Goal: Transaction & Acquisition: Purchase product/service

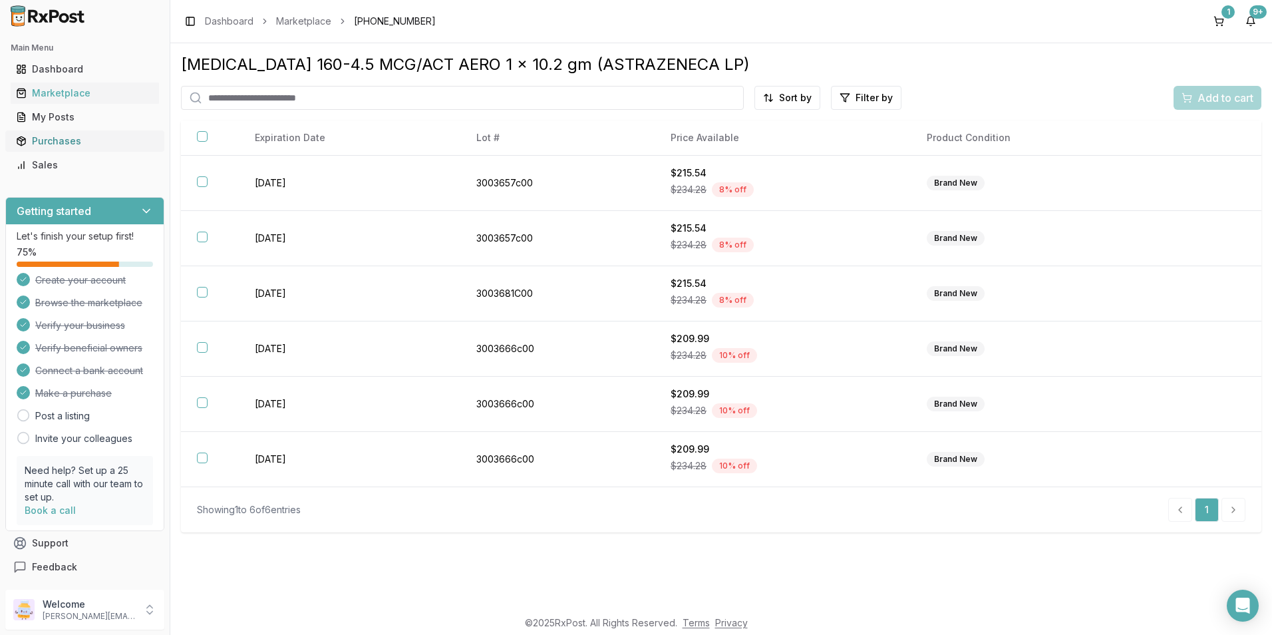
click at [43, 135] on div "Purchases" at bounding box center [85, 140] width 138 height 13
click at [43, 141] on div "Purchases" at bounding box center [85, 140] width 138 height 13
click at [65, 140] on div "Purchases" at bounding box center [85, 140] width 138 height 13
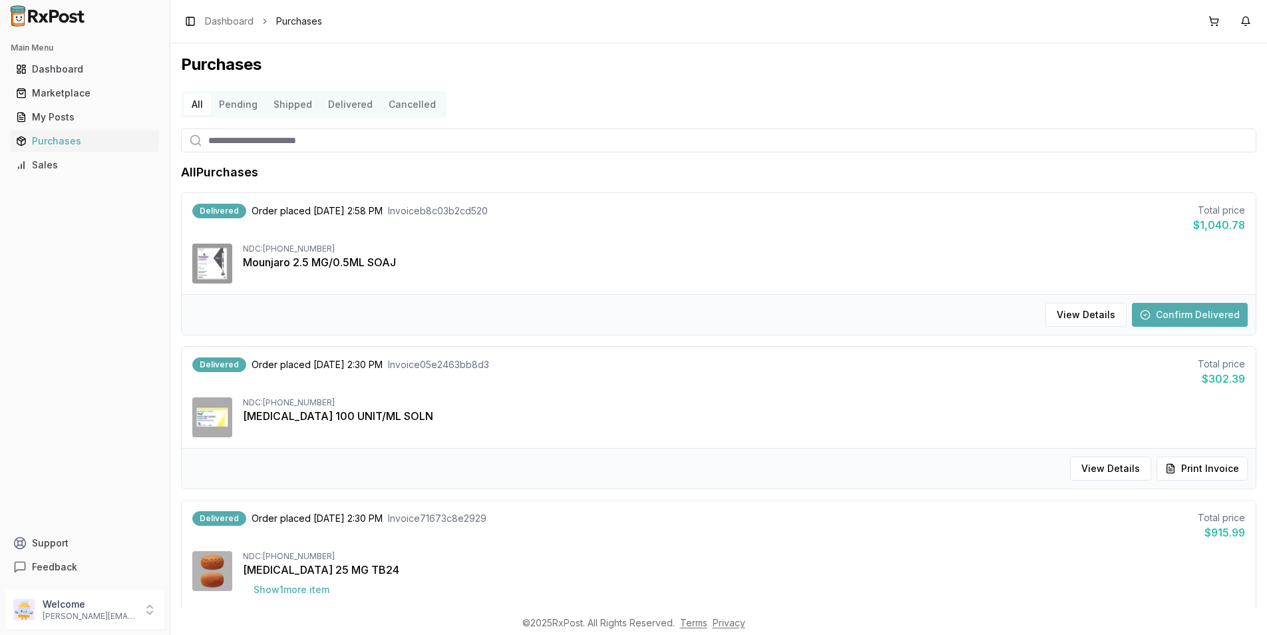
click at [1190, 316] on button "Confirm Delivered" at bounding box center [1190, 315] width 116 height 24
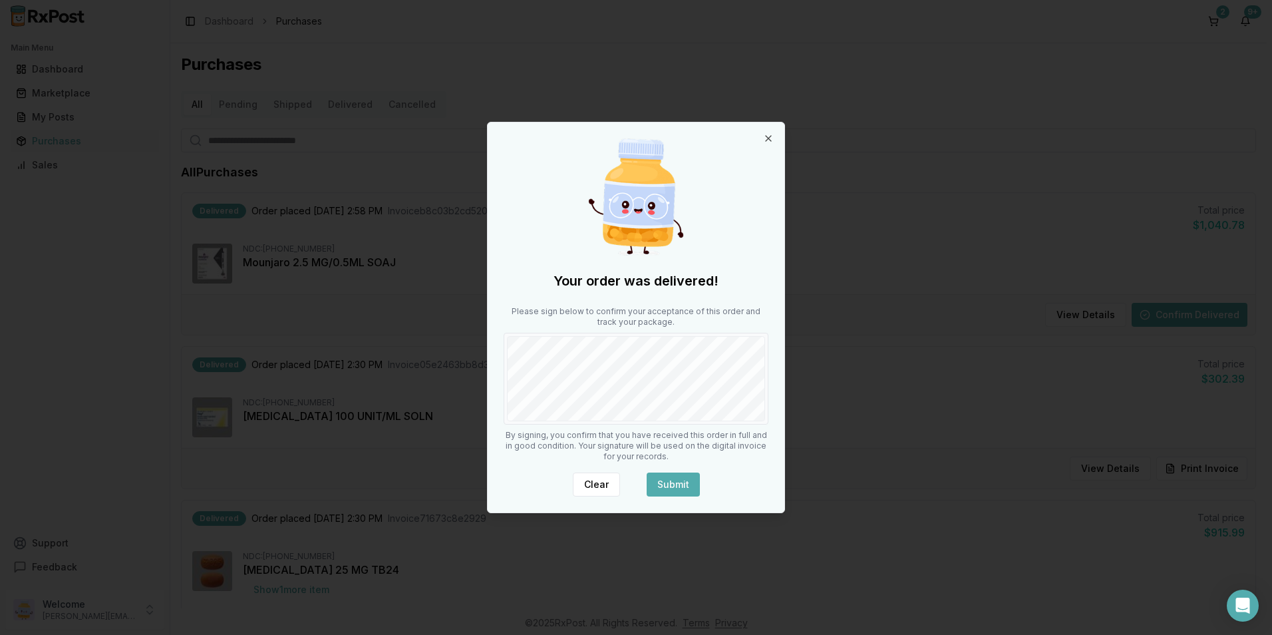
click at [665, 481] on button "Submit" at bounding box center [673, 484] width 53 height 24
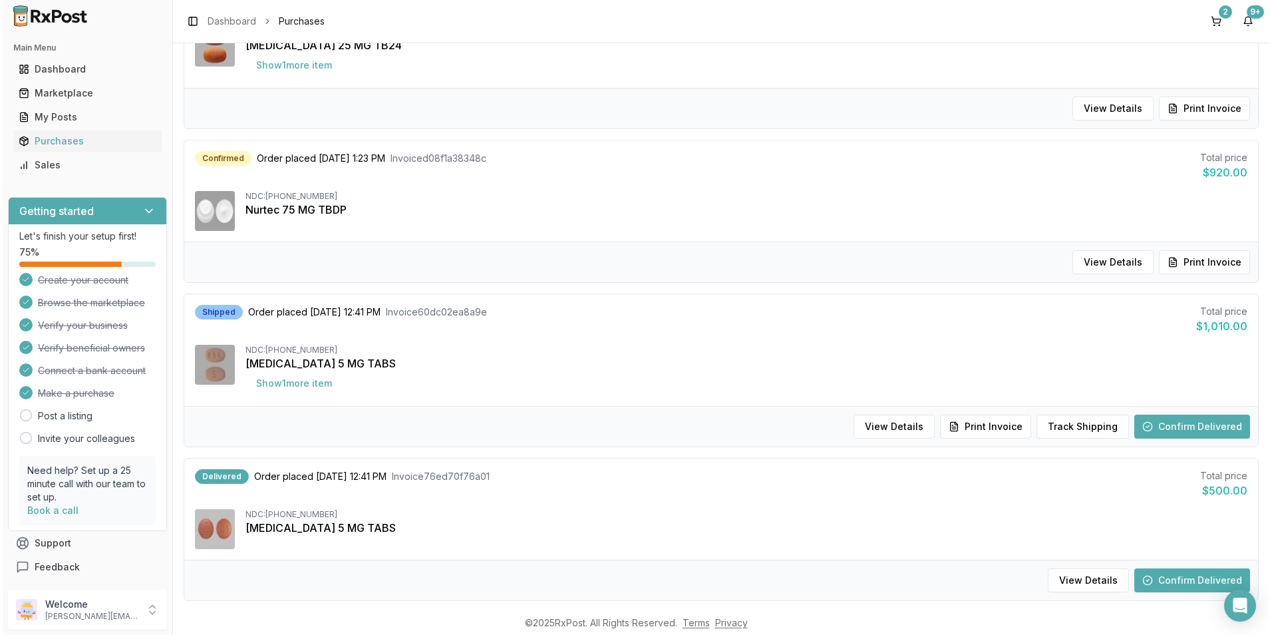
scroll to position [532, 0]
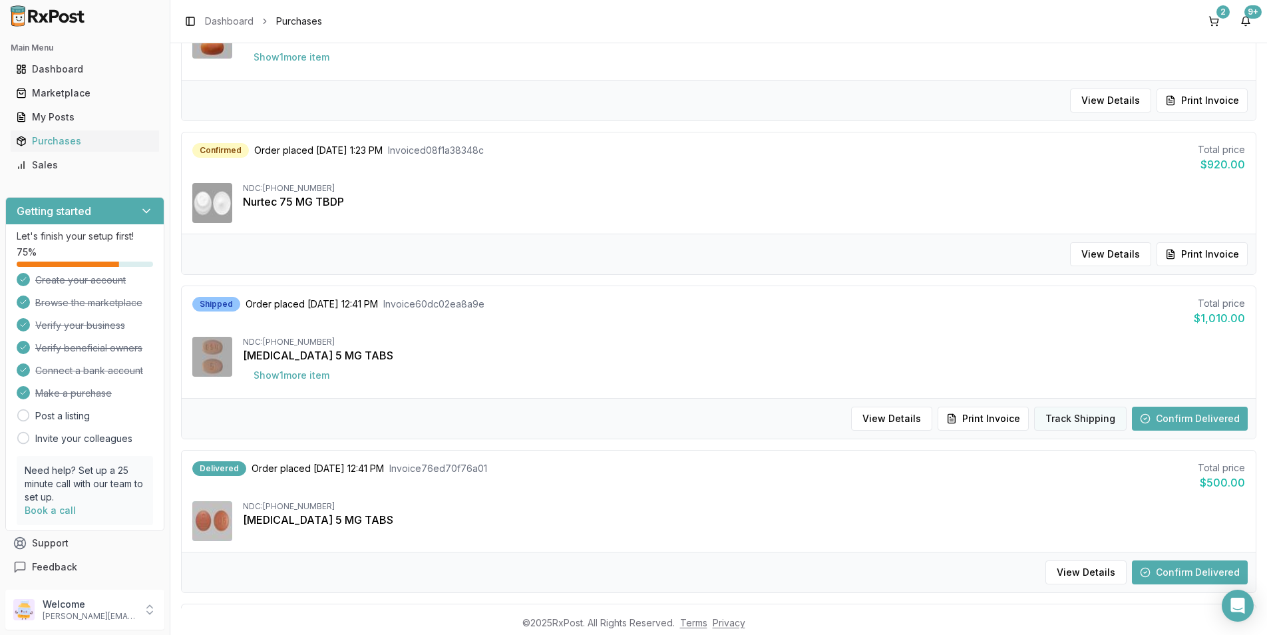
click at [1052, 418] on button "Track Shipping" at bounding box center [1080, 419] width 92 height 24
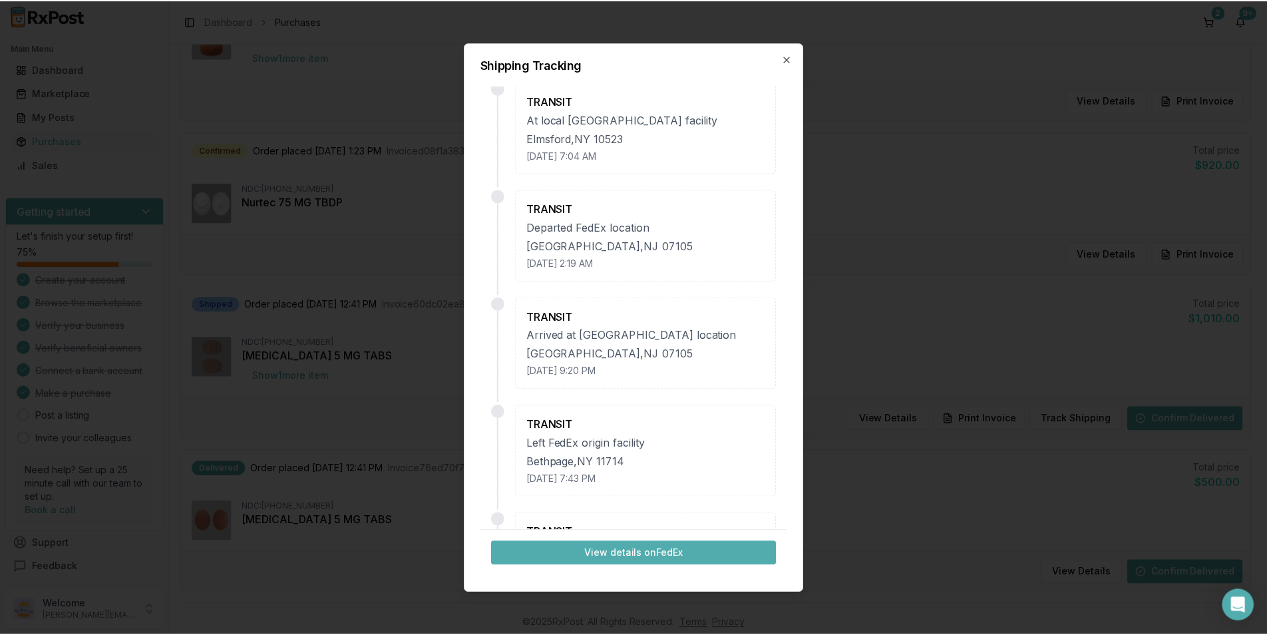
scroll to position [0, 0]
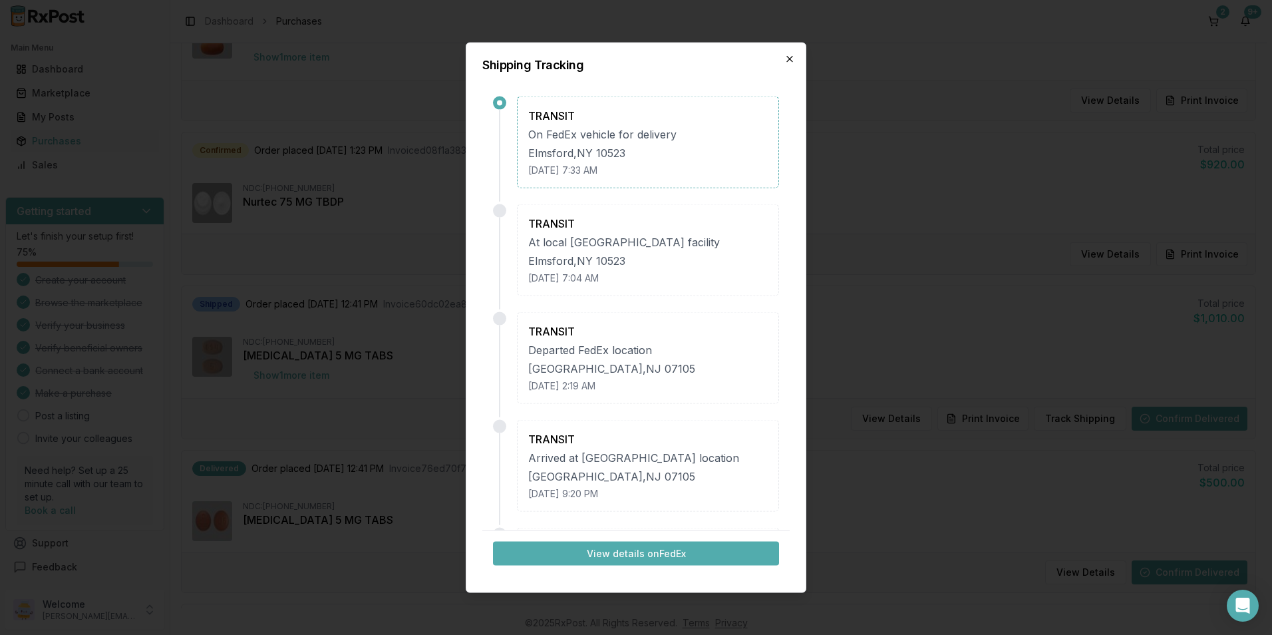
click at [793, 58] on icon "button" at bounding box center [789, 59] width 11 height 11
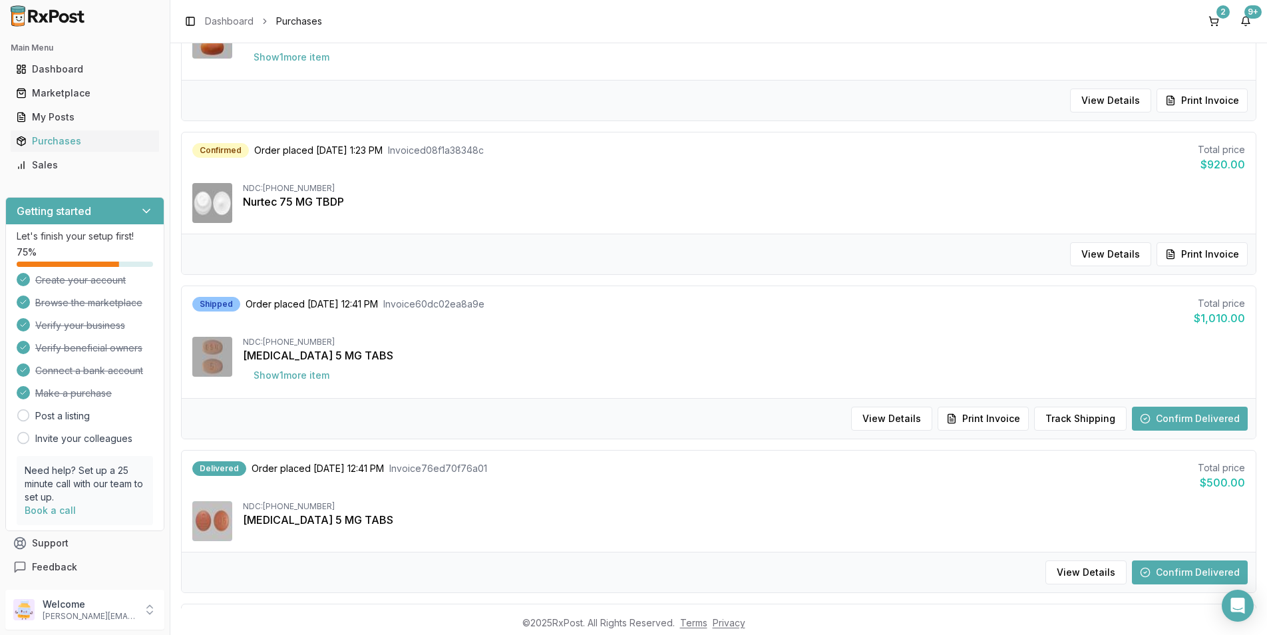
click at [1172, 414] on button "Confirm Delivered" at bounding box center [1190, 419] width 116 height 24
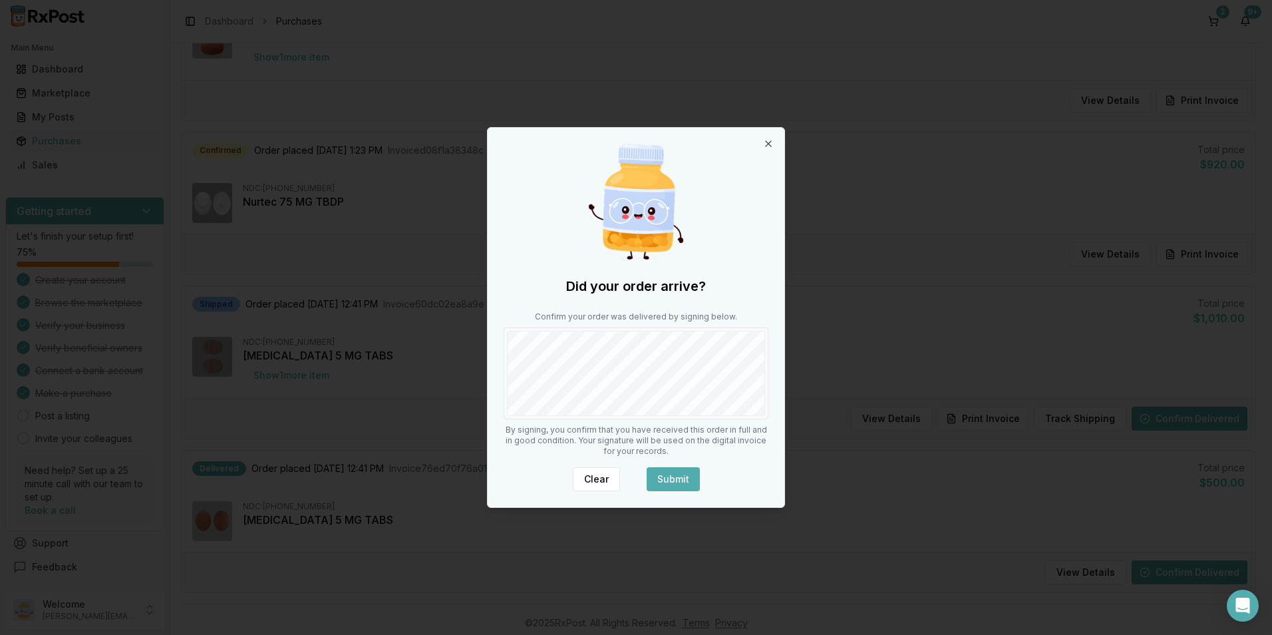
click at [677, 469] on button "Submit" at bounding box center [673, 479] width 53 height 24
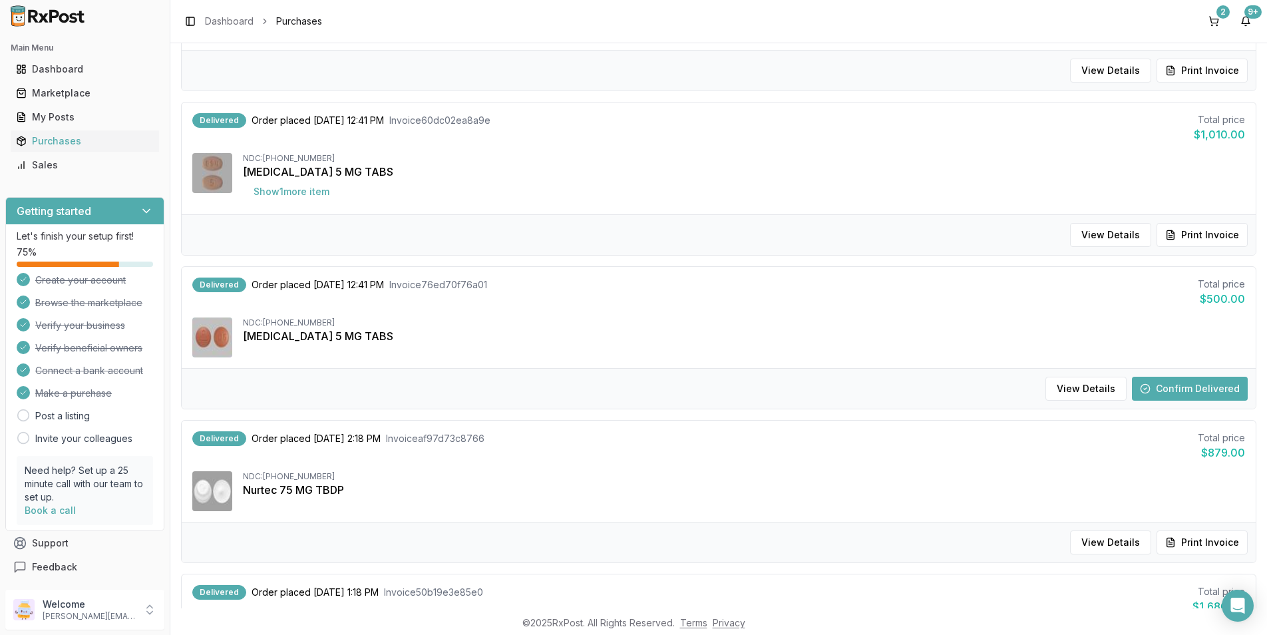
scroll to position [732, 0]
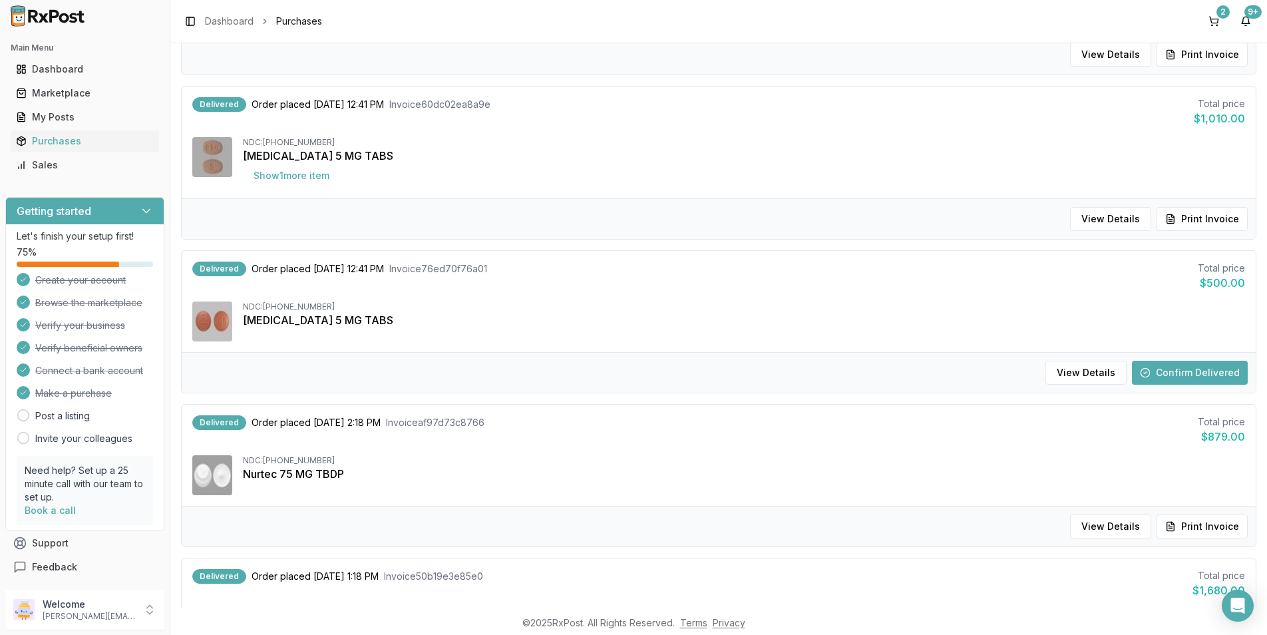
click at [1190, 374] on button "Confirm Delivered" at bounding box center [1190, 373] width 116 height 24
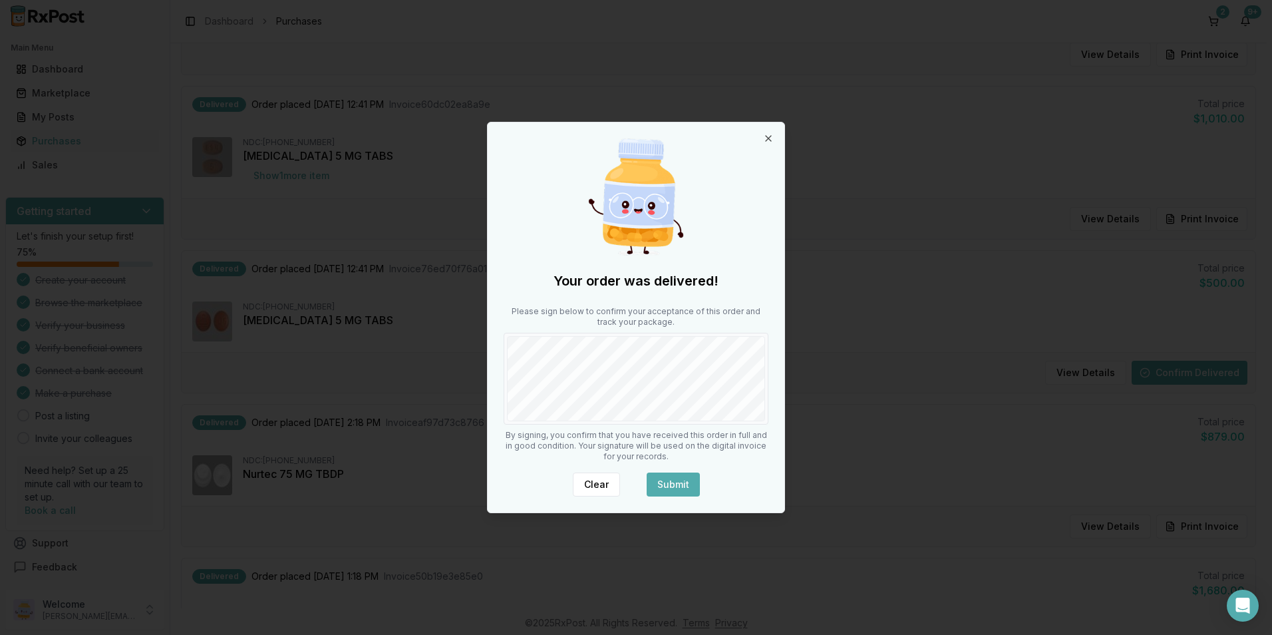
click at [667, 478] on button "Submit" at bounding box center [673, 484] width 53 height 24
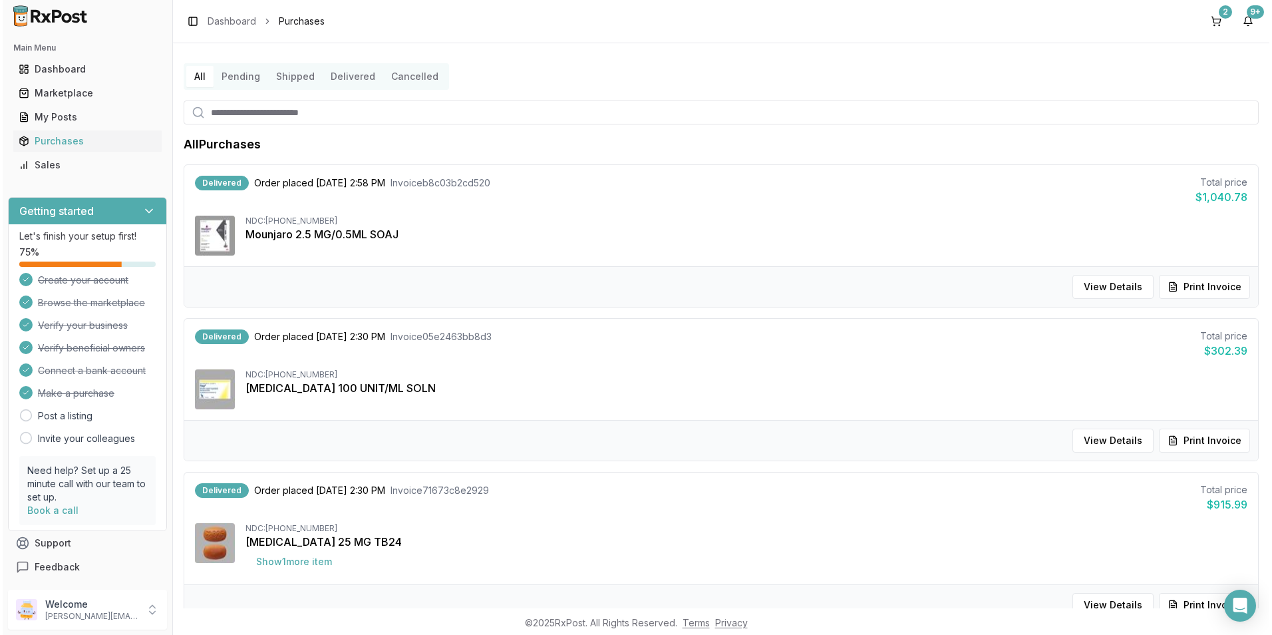
scroll to position [0, 0]
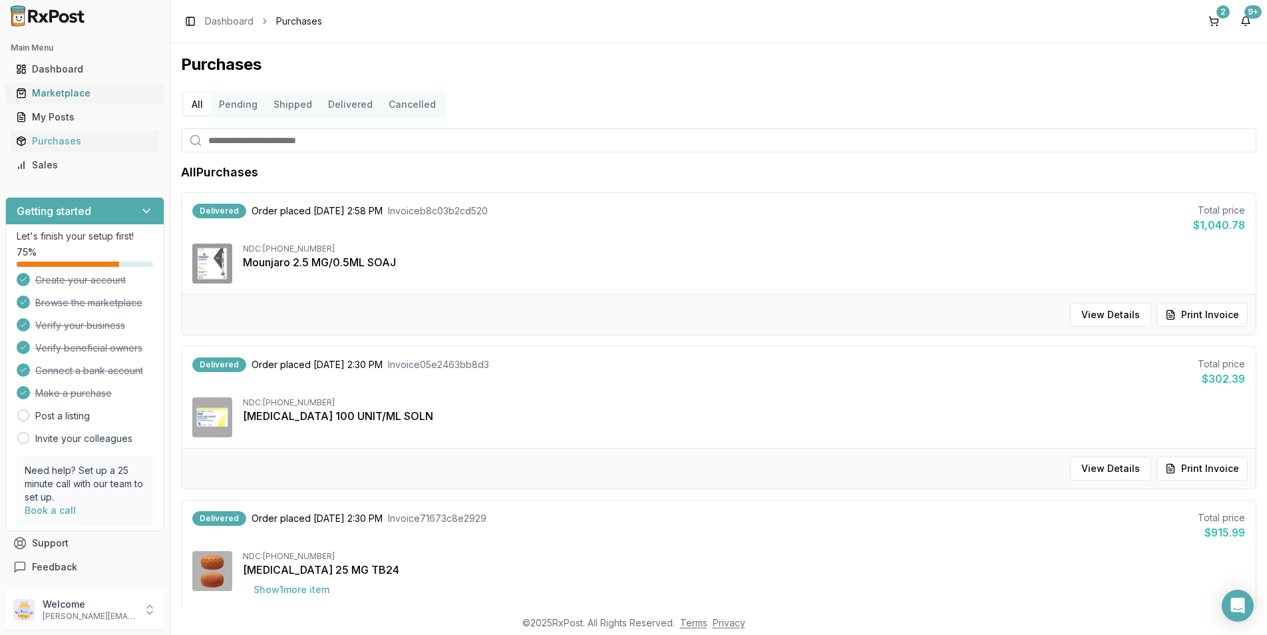
click at [53, 93] on div "Marketplace" at bounding box center [85, 92] width 138 height 13
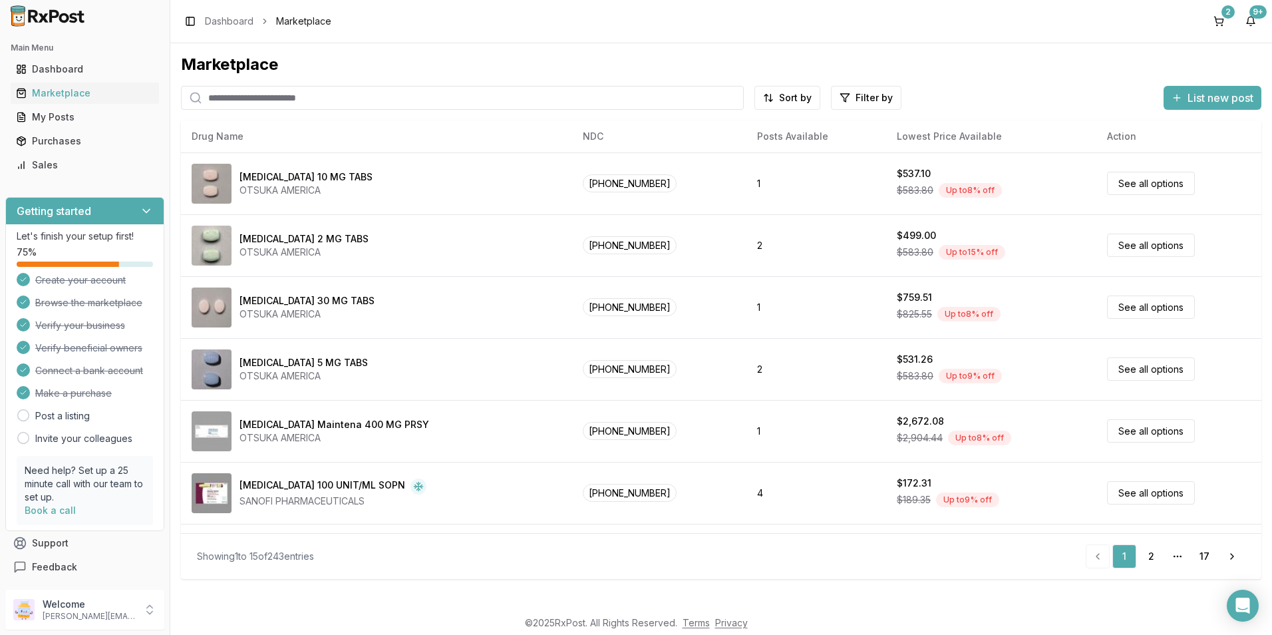
click at [228, 104] on input "search" at bounding box center [462, 98] width 563 height 24
type input "*"
type input "********"
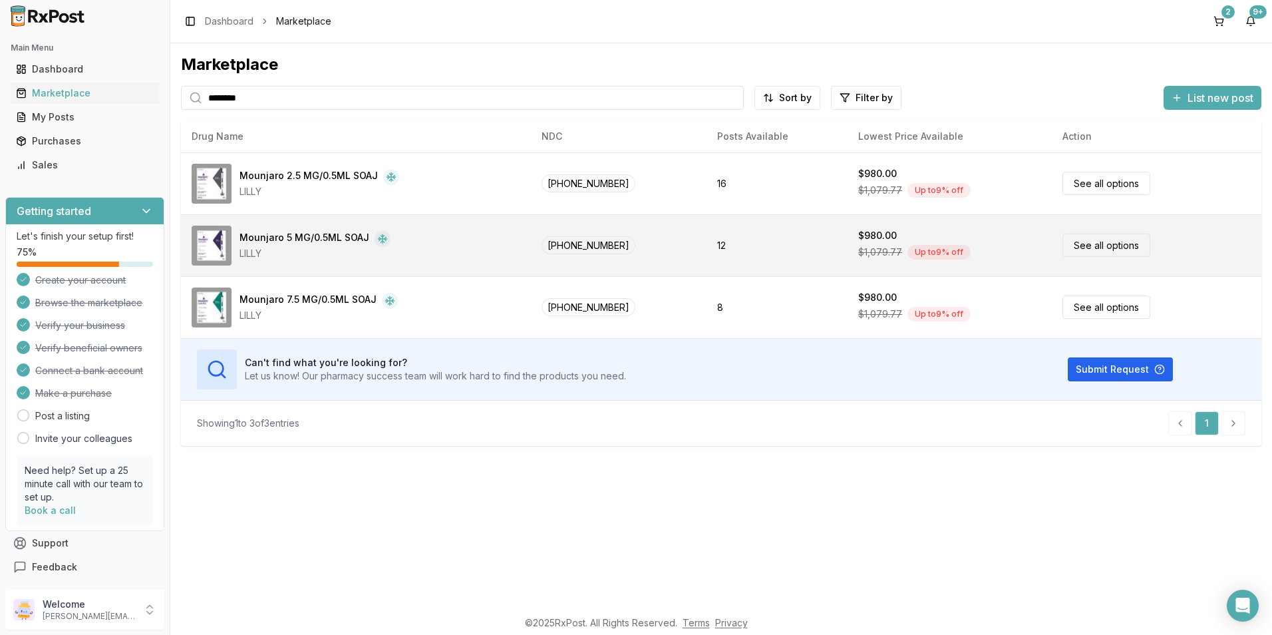
click at [1104, 250] on link "See all options" at bounding box center [1107, 245] width 88 height 23
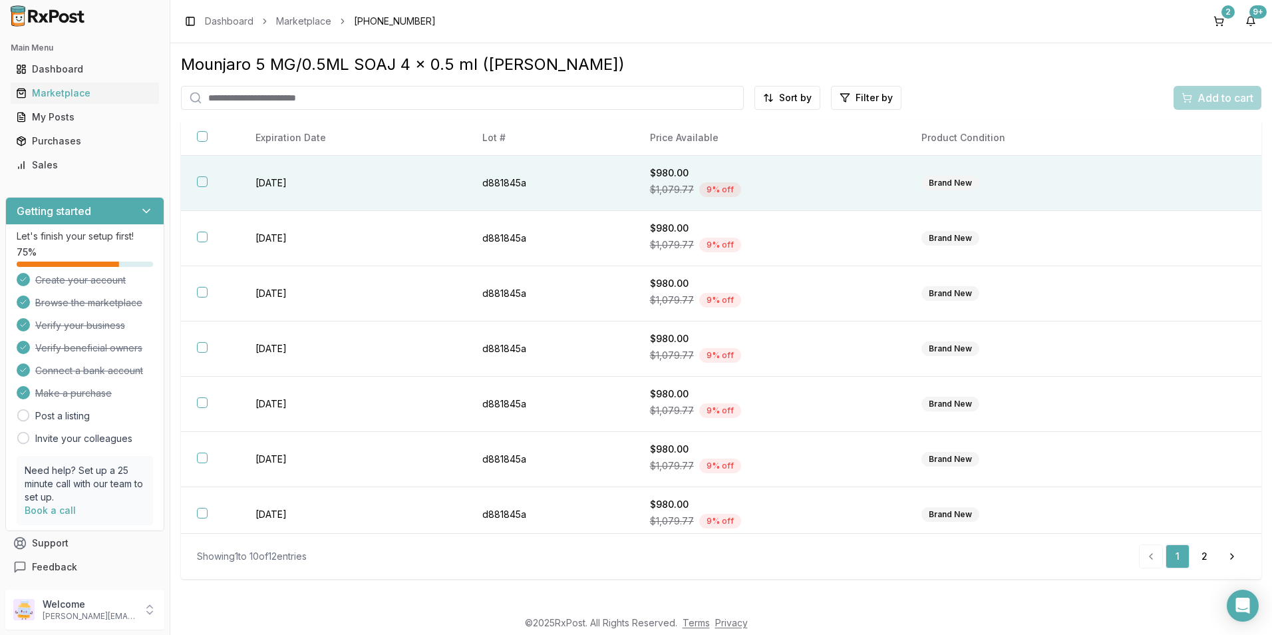
click at [201, 180] on button "button" at bounding box center [202, 181] width 11 height 11
click at [1194, 96] on div "Add to cart" at bounding box center [1218, 98] width 72 height 16
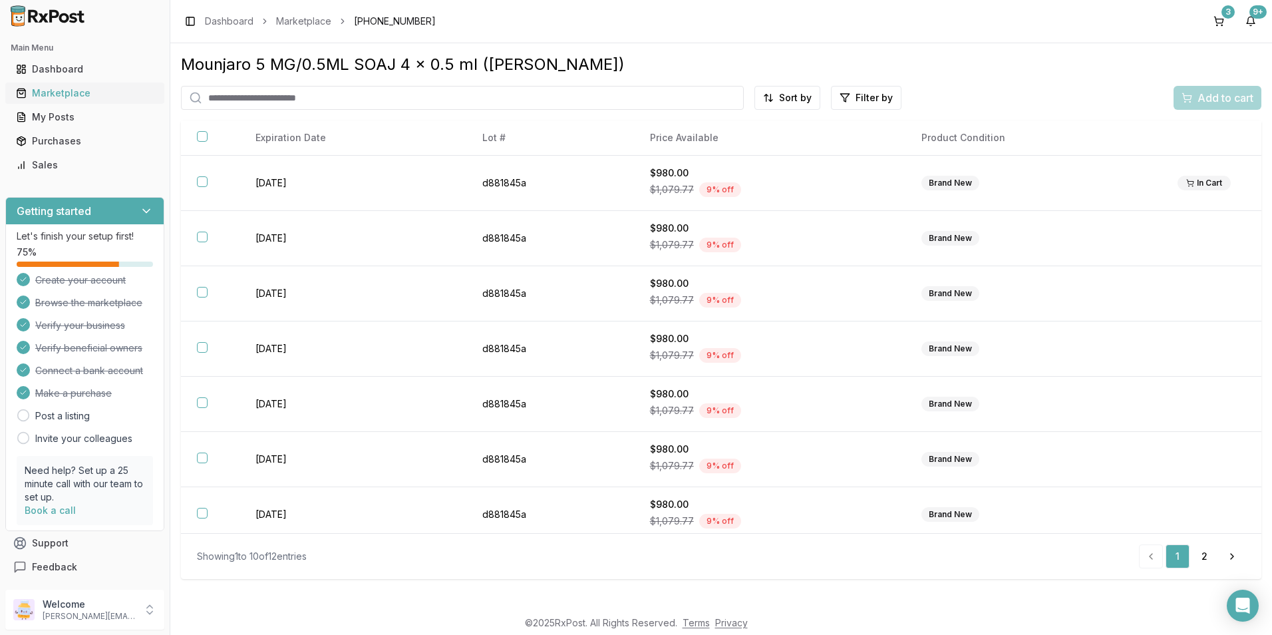
click at [69, 93] on div "Marketplace" at bounding box center [85, 92] width 138 height 13
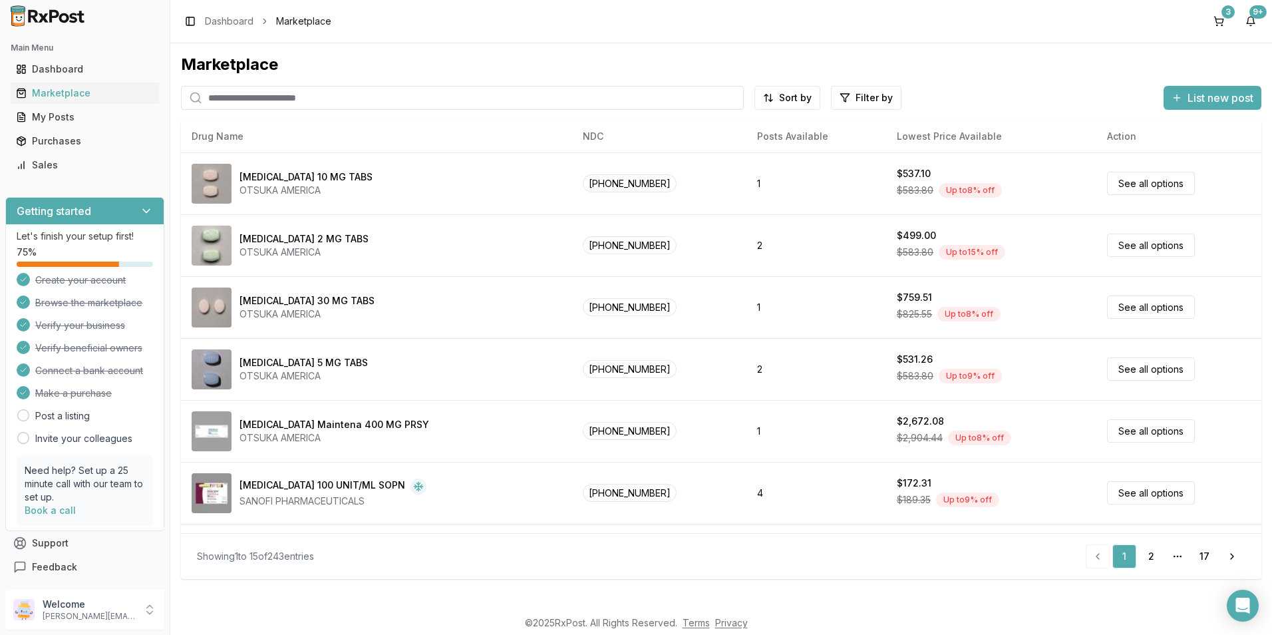
click at [246, 98] on input "search" at bounding box center [462, 98] width 563 height 24
type input "********"
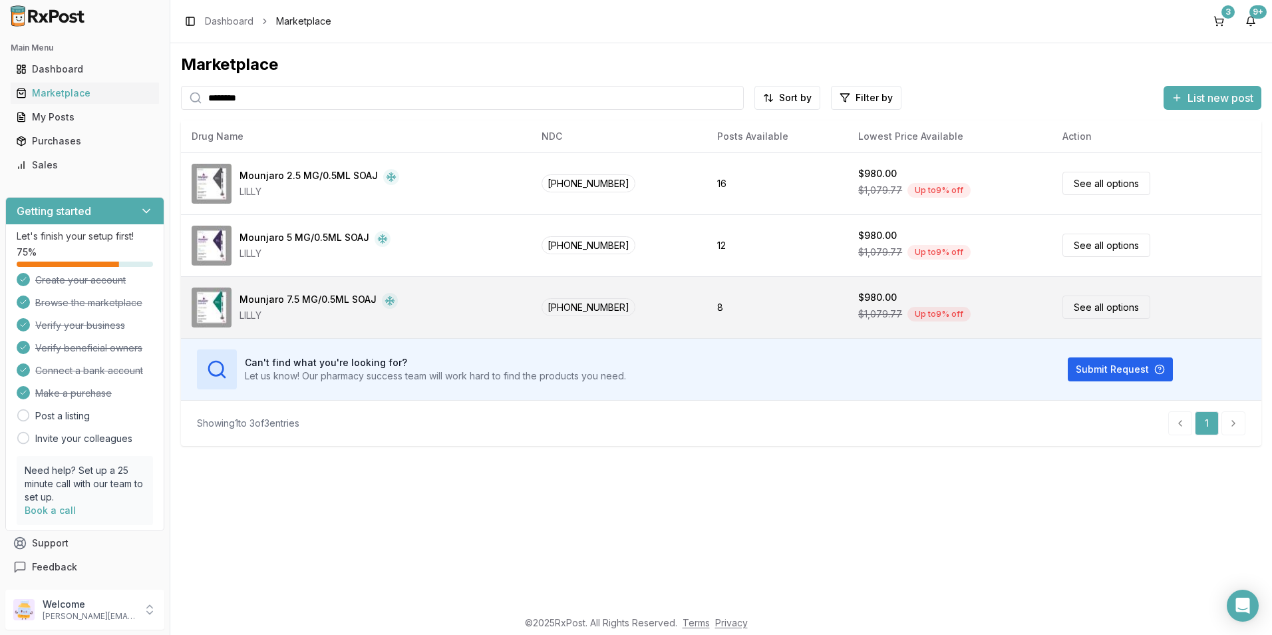
click at [292, 309] on div "LILLY" at bounding box center [319, 315] width 158 height 13
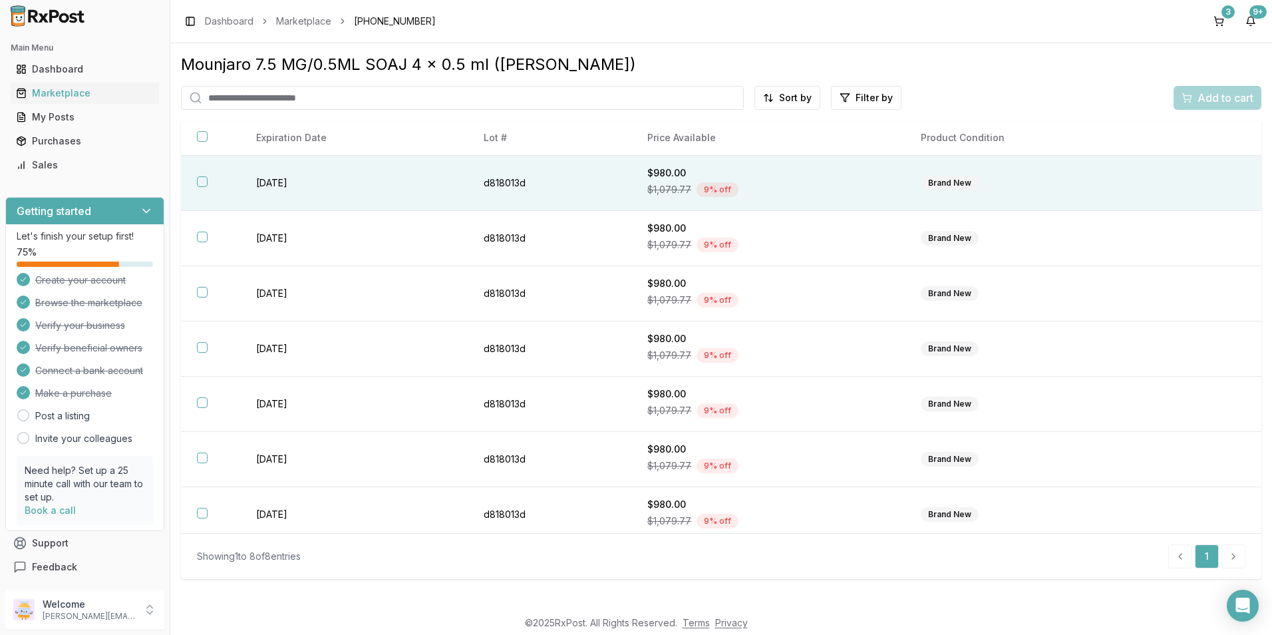
click at [202, 183] on button "button" at bounding box center [202, 181] width 11 height 11
click at [1220, 101] on span "Add to cart" at bounding box center [1226, 98] width 56 height 16
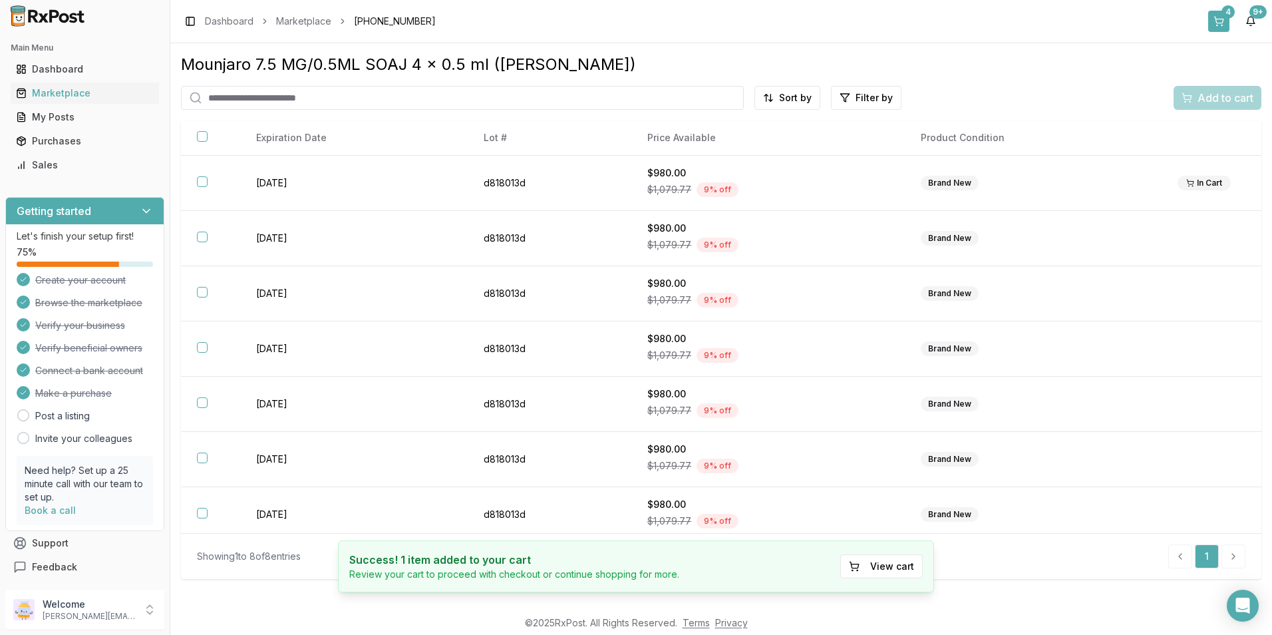
click at [1224, 19] on button "4" at bounding box center [1218, 21] width 21 height 21
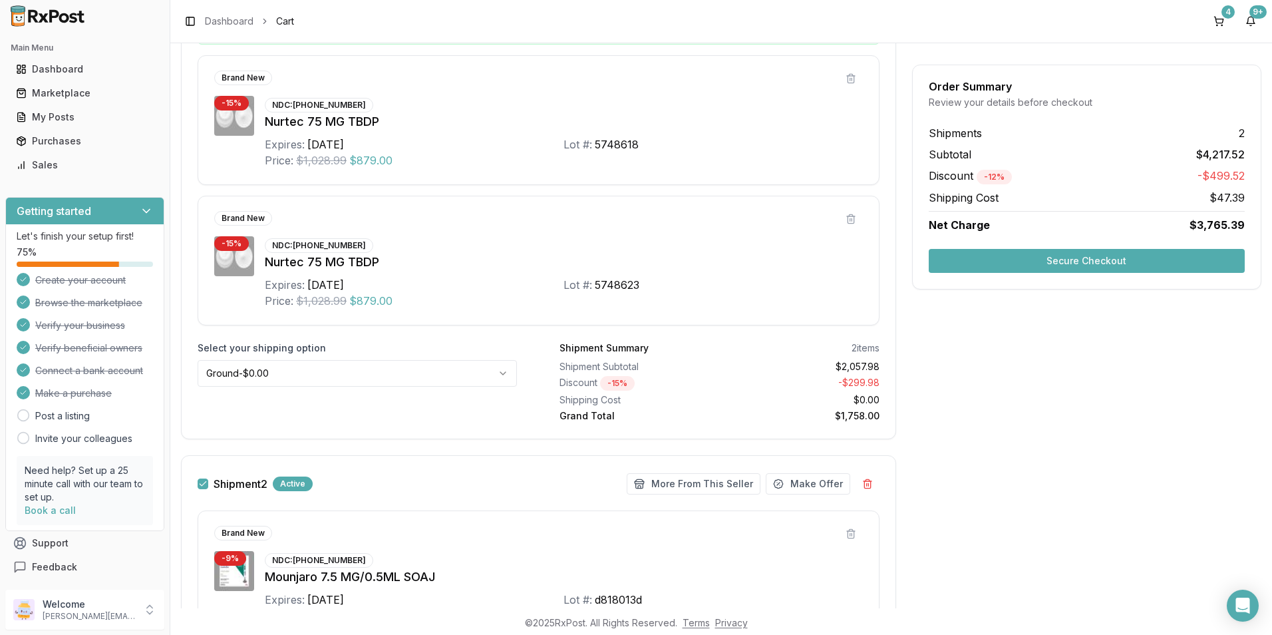
scroll to position [333, 0]
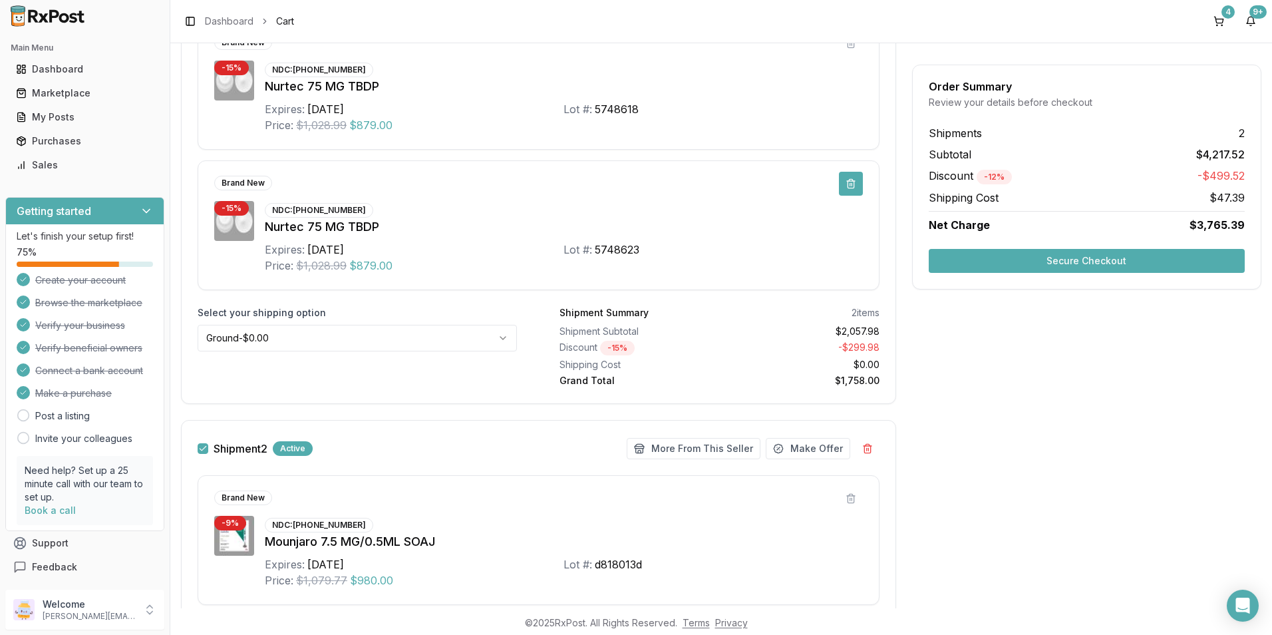
click at [850, 182] on button at bounding box center [851, 184] width 24 height 24
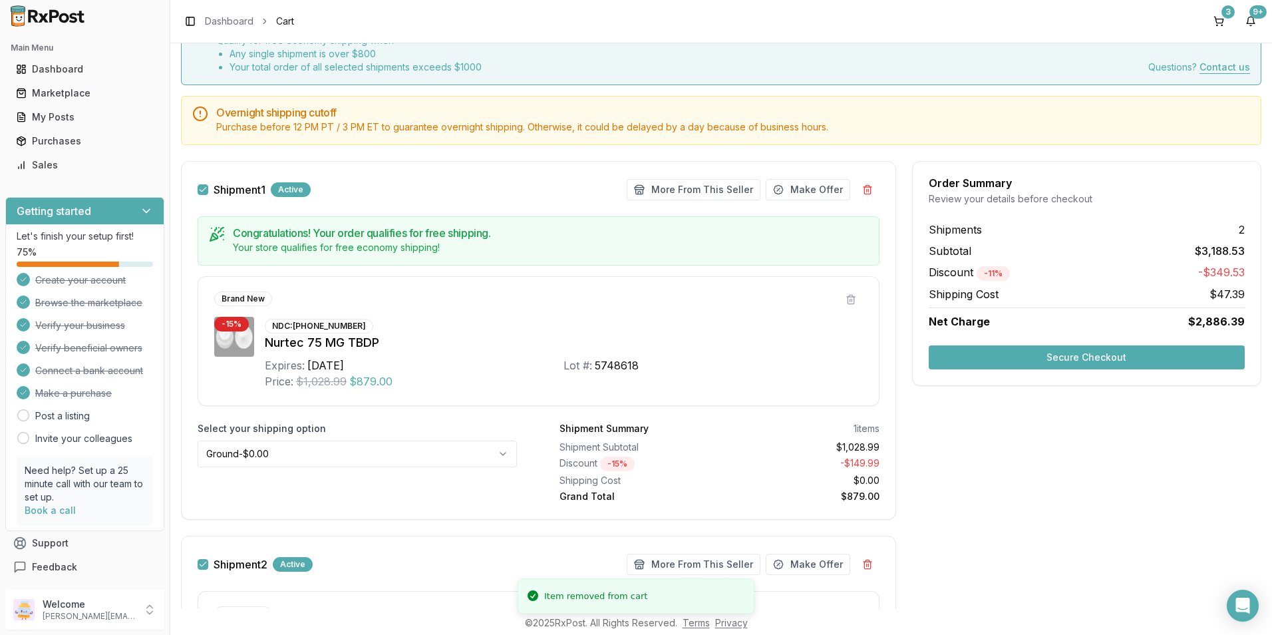
scroll to position [67, 0]
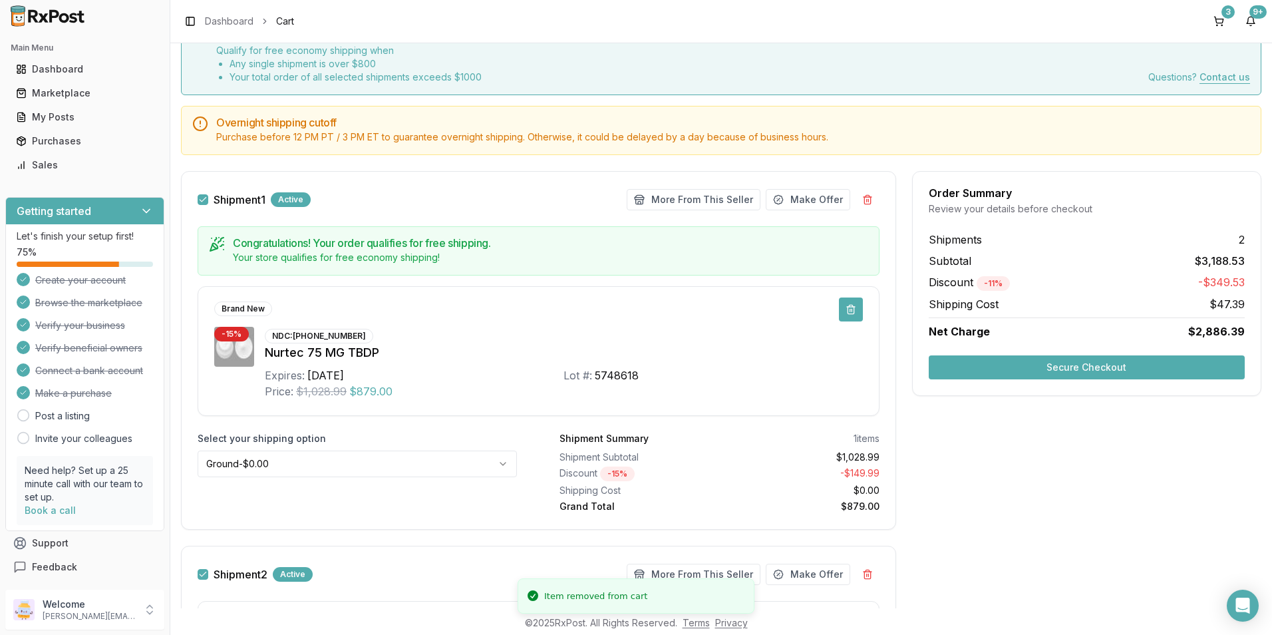
click at [850, 313] on button at bounding box center [851, 309] width 24 height 24
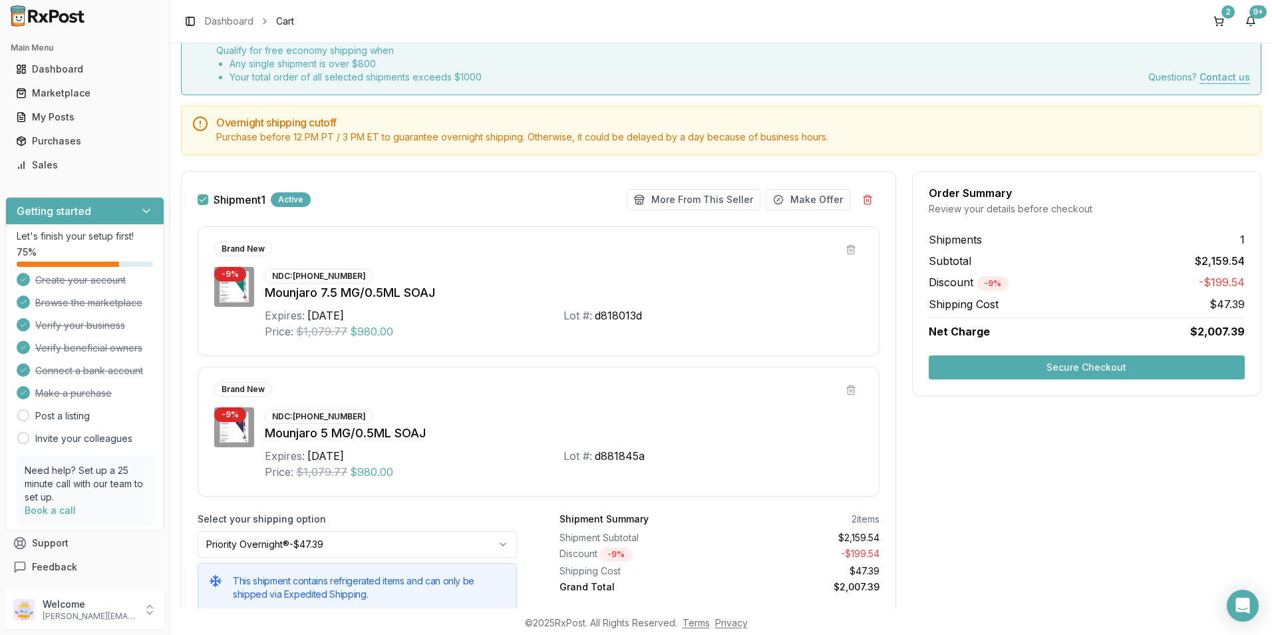
click at [1061, 365] on button "Secure Checkout" at bounding box center [1087, 367] width 316 height 24
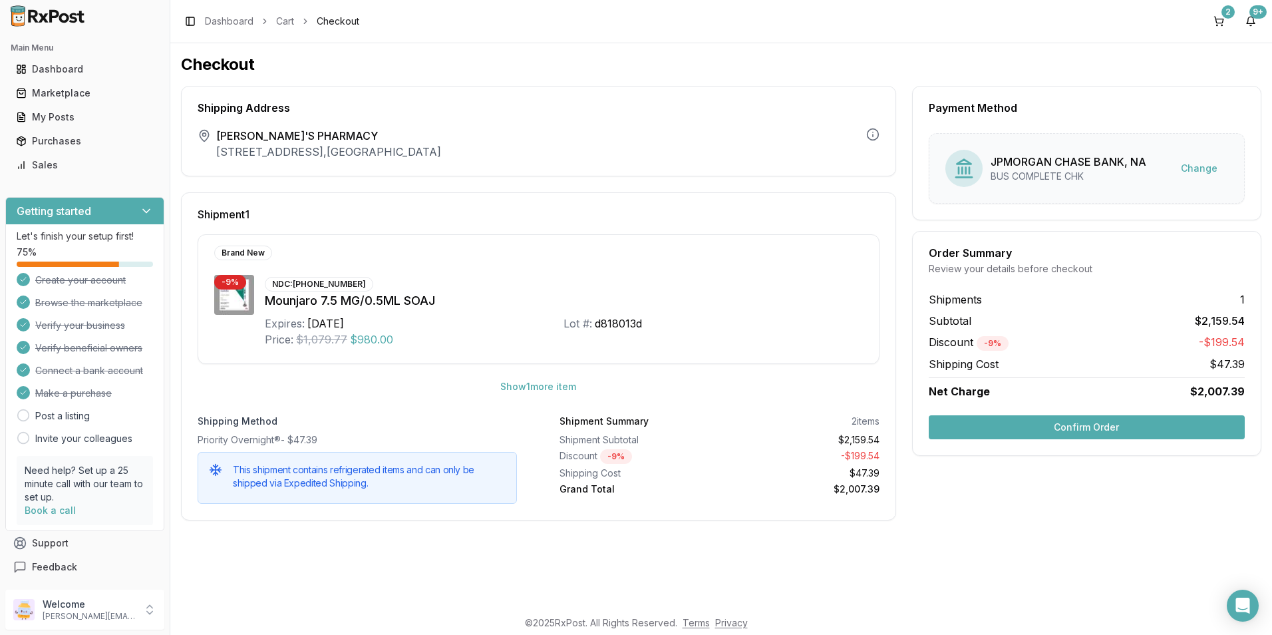
click at [1074, 431] on button "Confirm Order" at bounding box center [1087, 427] width 316 height 24
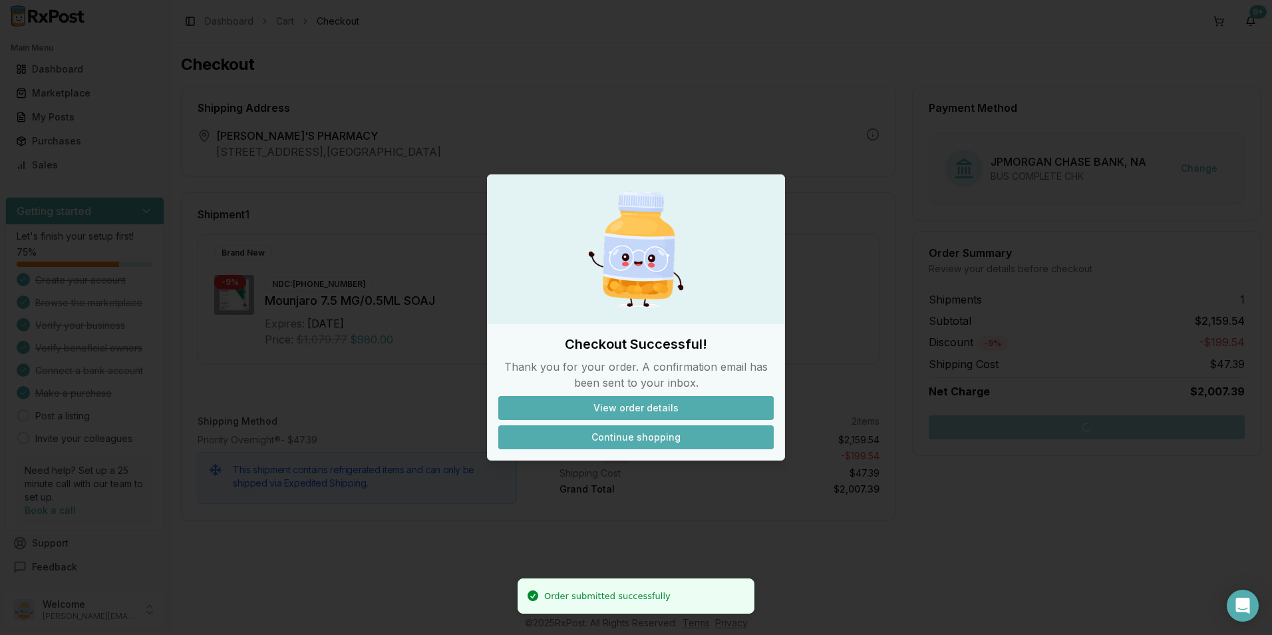
click at [663, 434] on button "Continue shopping" at bounding box center [635, 437] width 275 height 24
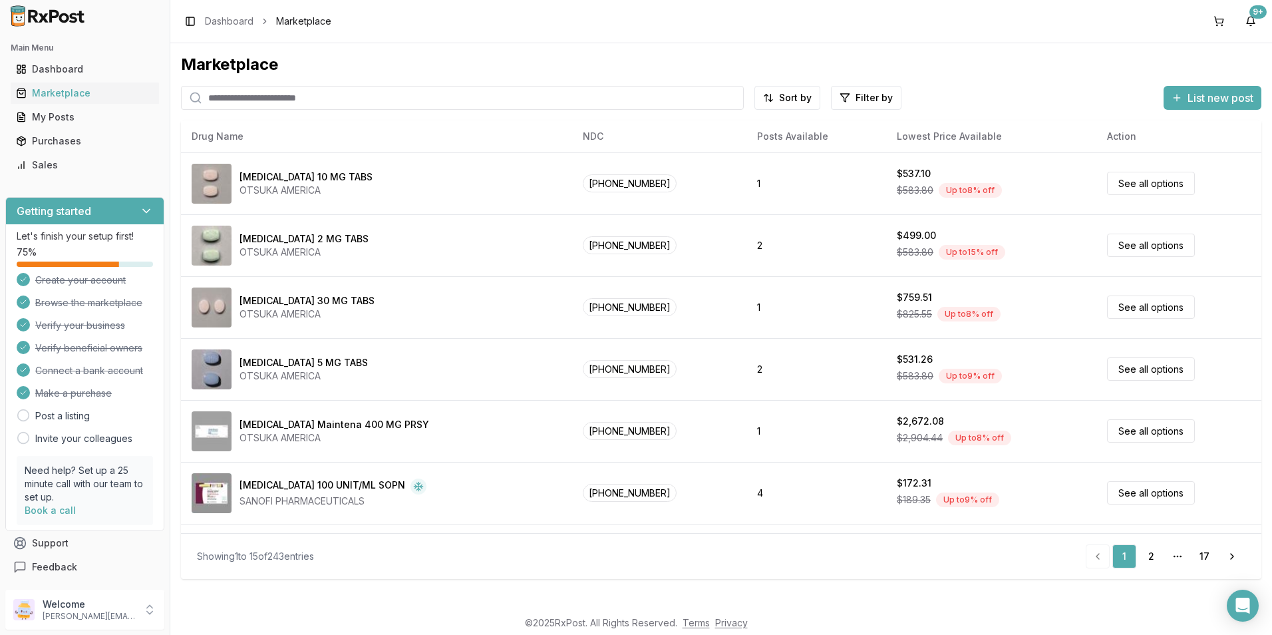
click at [248, 101] on input "search" at bounding box center [462, 98] width 563 height 24
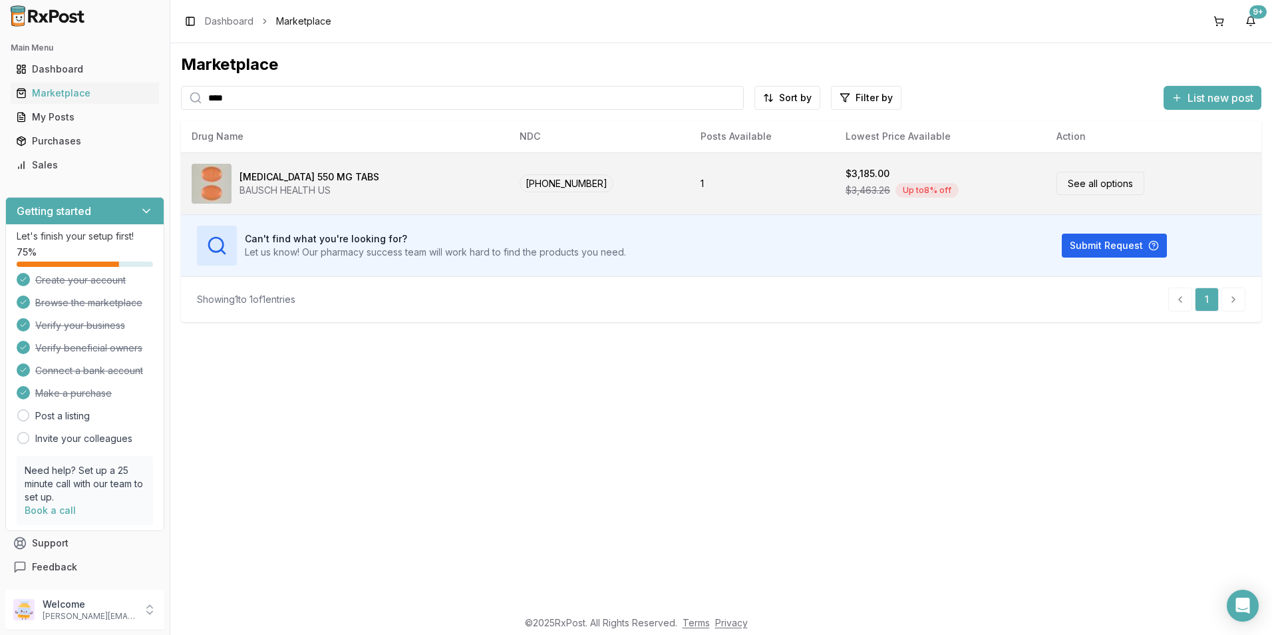
type input "****"
click at [347, 180] on div "Xifaxan 550 MG TABS BAUSCH HEALTH US" at bounding box center [345, 184] width 307 height 40
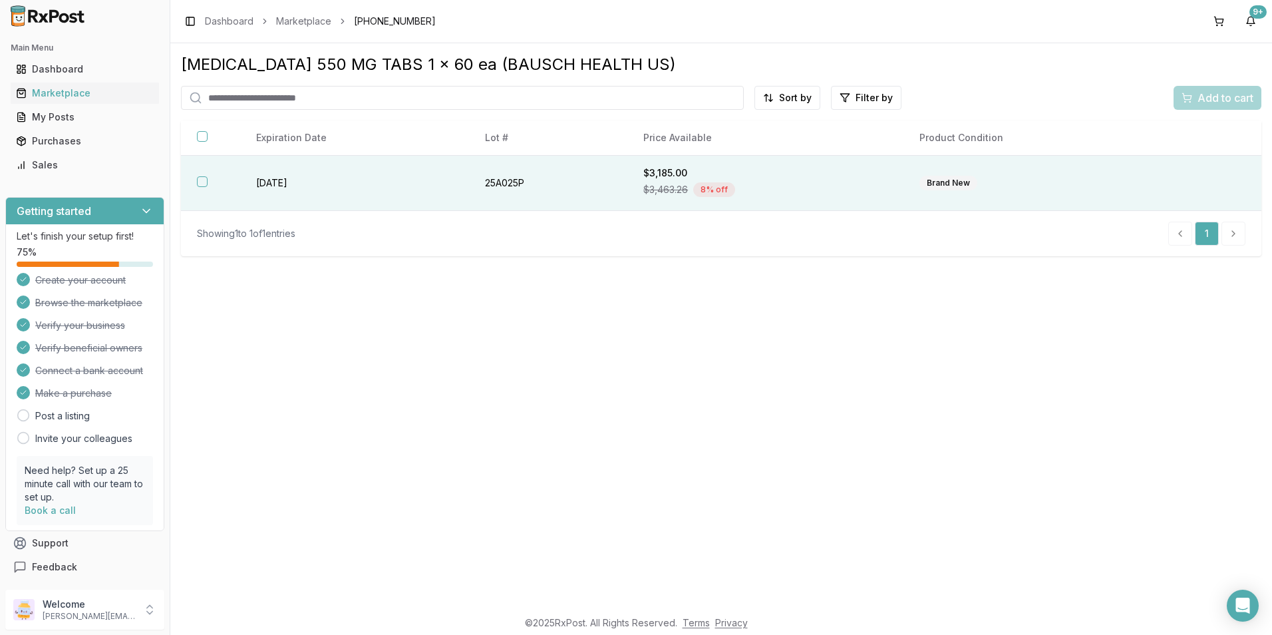
click at [660, 183] on span "$3,463.26" at bounding box center [665, 189] width 45 height 13
click at [203, 135] on button "button" at bounding box center [202, 136] width 11 height 11
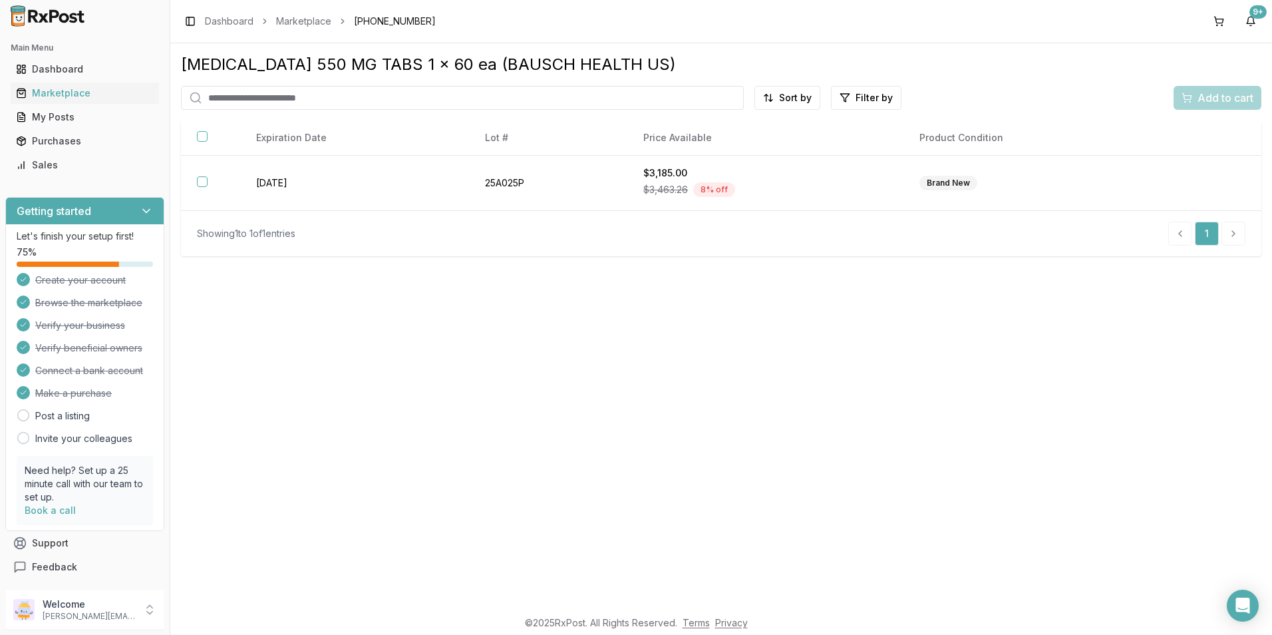
click at [208, 98] on input "search" at bounding box center [462, 98] width 563 height 24
type input "*******"
click at [81, 88] on div "Marketplace" at bounding box center [85, 92] width 138 height 13
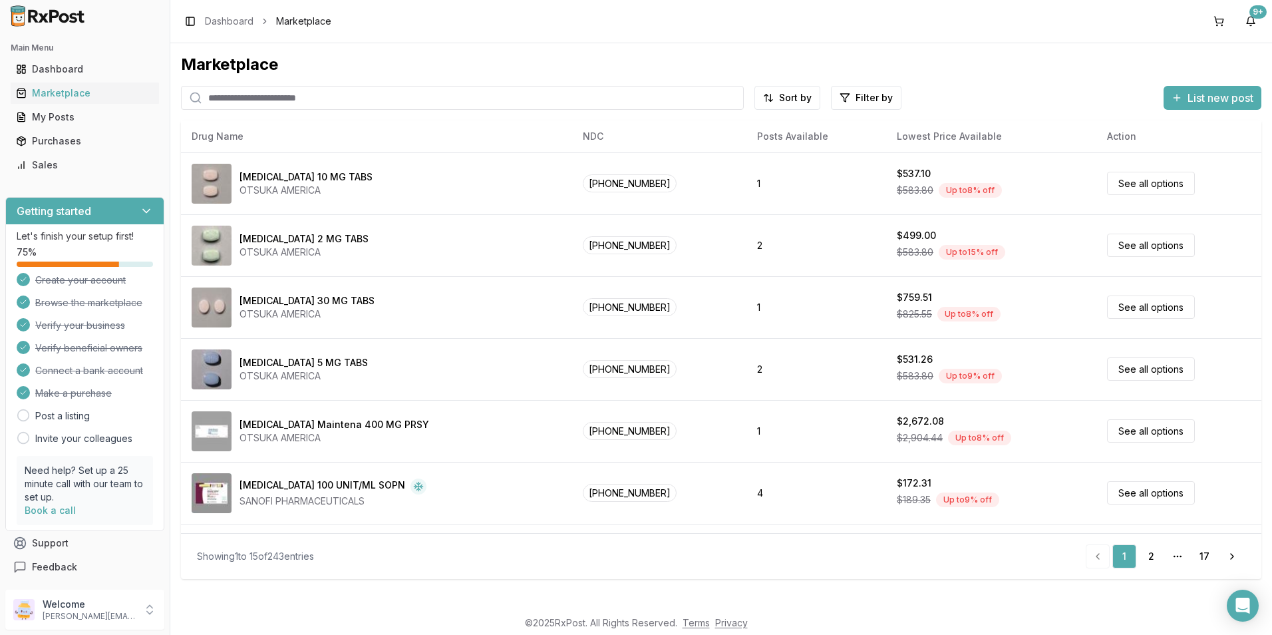
click at [225, 95] on input "search" at bounding box center [462, 98] width 563 height 24
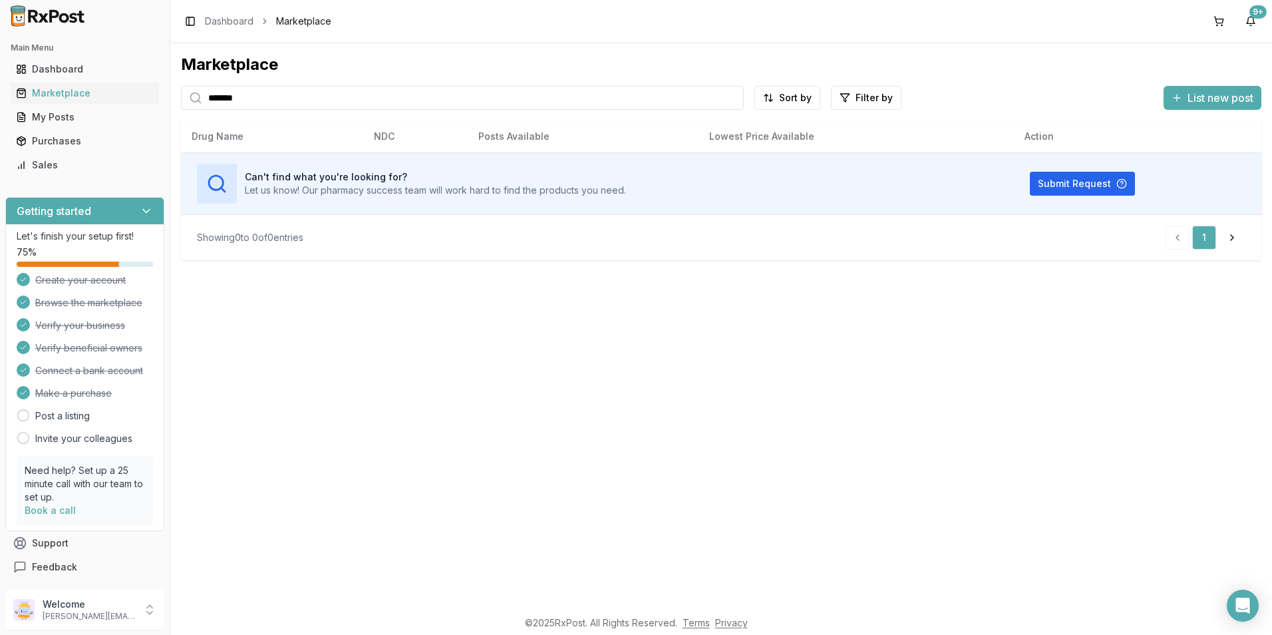
drag, startPoint x: 248, startPoint y: 102, endPoint x: 182, endPoint y: 102, distance: 65.9
click at [182, 102] on div "*******" at bounding box center [462, 98] width 563 height 24
drag, startPoint x: 240, startPoint y: 93, endPoint x: 176, endPoint y: 99, distance: 64.2
click at [176, 99] on div "Marketplace ******* Sort by Filter by List new post Drug Name NDC Posts Availab…" at bounding box center [721, 325] width 1102 height 565
type input "******"
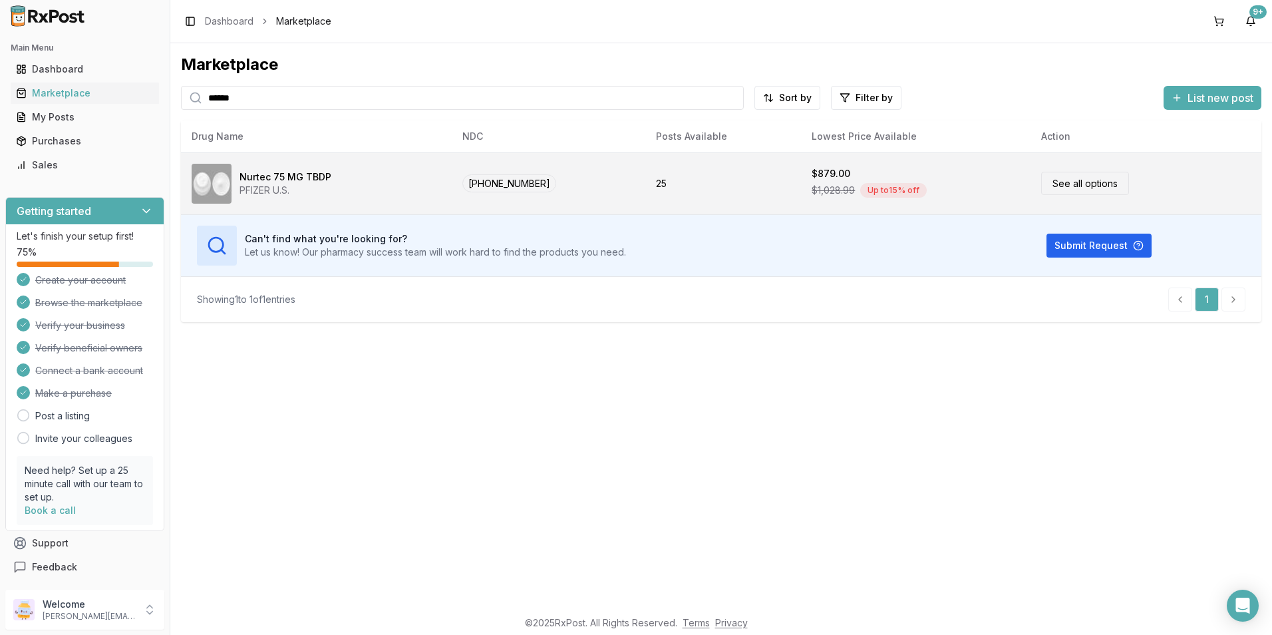
click at [1054, 185] on link "See all options" at bounding box center [1085, 183] width 88 height 23
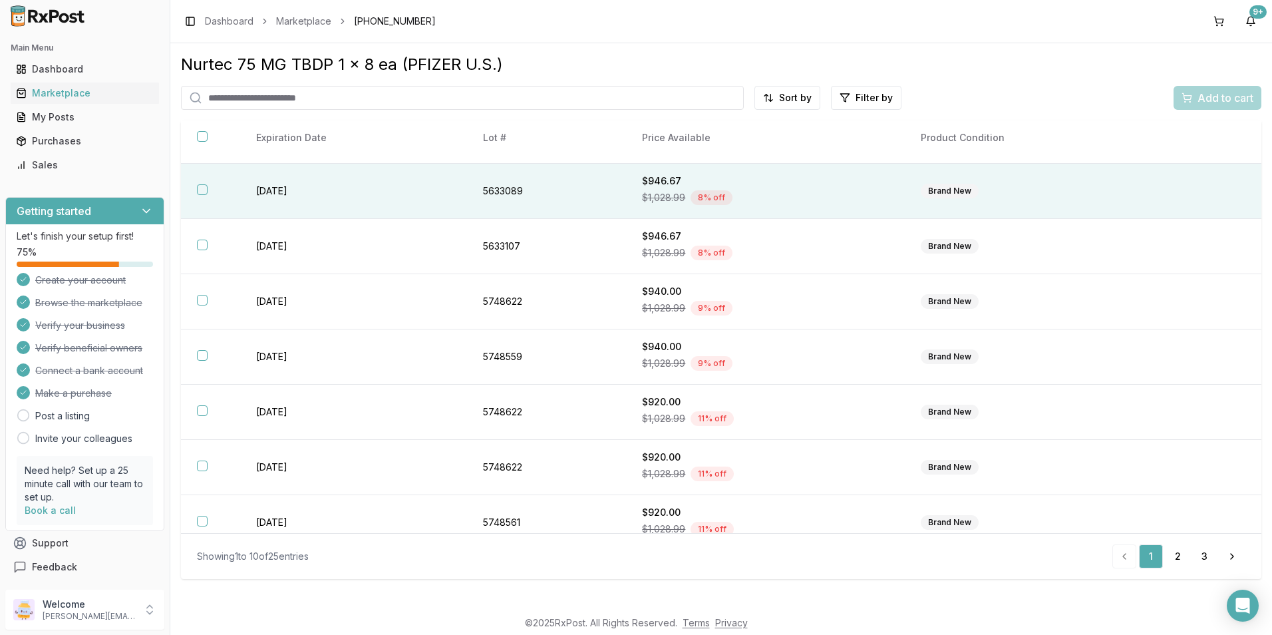
scroll to position [174, 0]
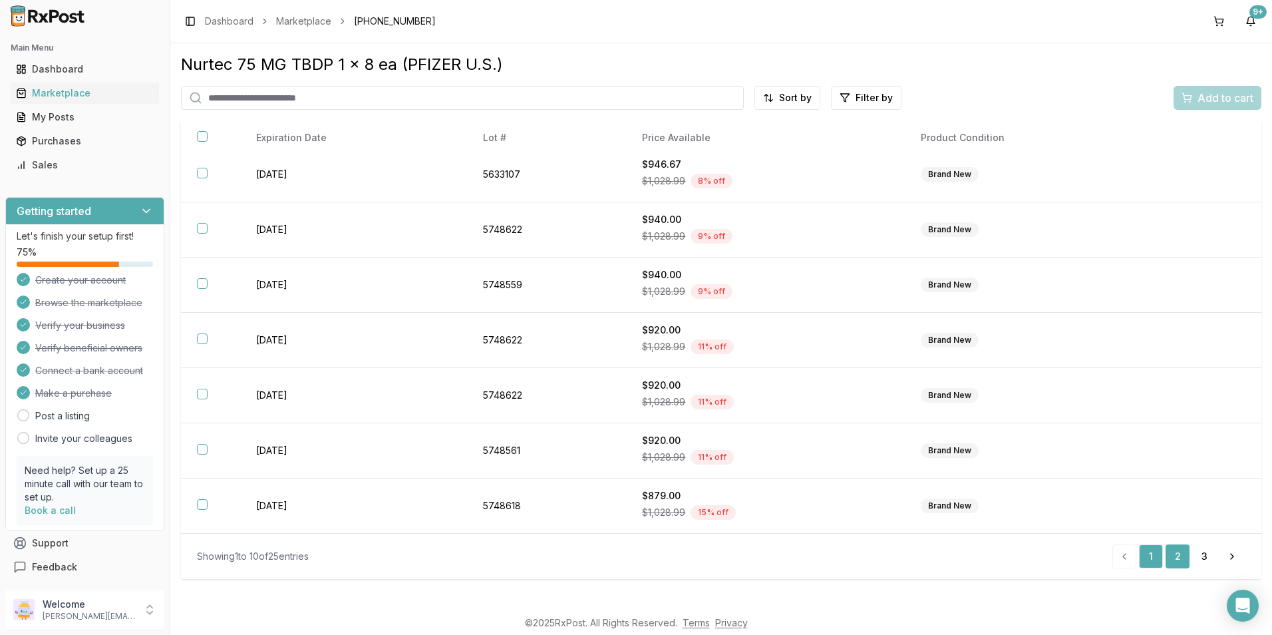
click at [1176, 555] on link "2" at bounding box center [1178, 556] width 24 height 24
click at [1202, 554] on link "3" at bounding box center [1204, 556] width 24 height 24
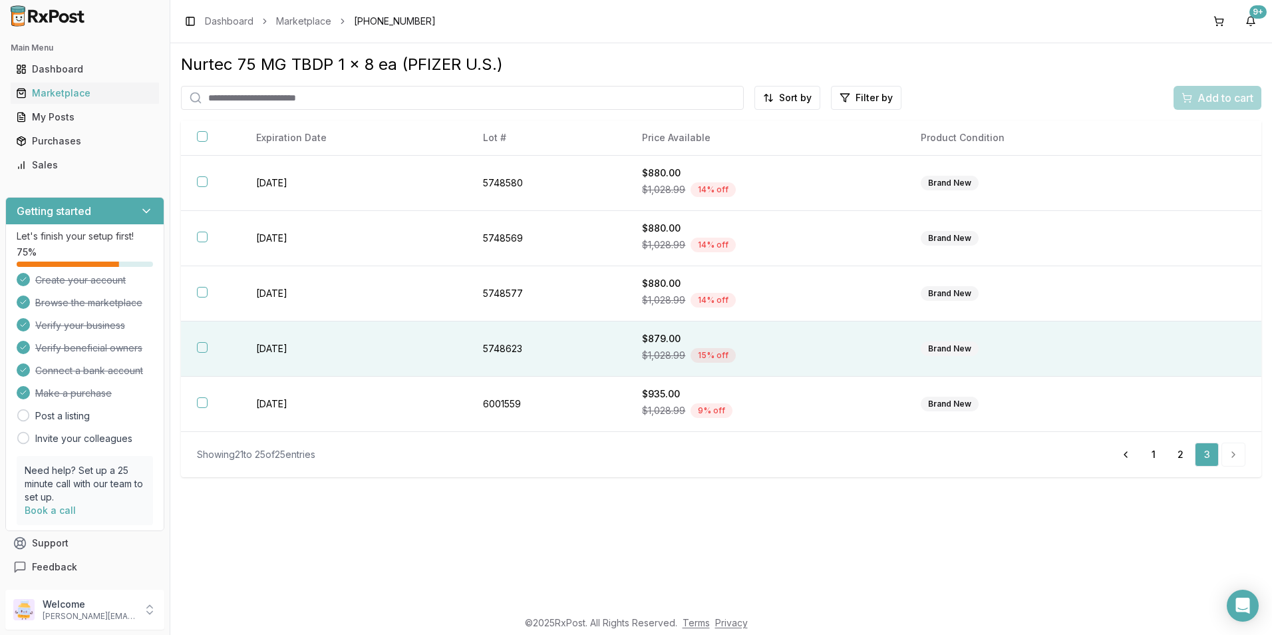
click at [204, 349] on button "button" at bounding box center [202, 347] width 11 height 11
click at [1184, 452] on link "2" at bounding box center [1180, 454] width 24 height 24
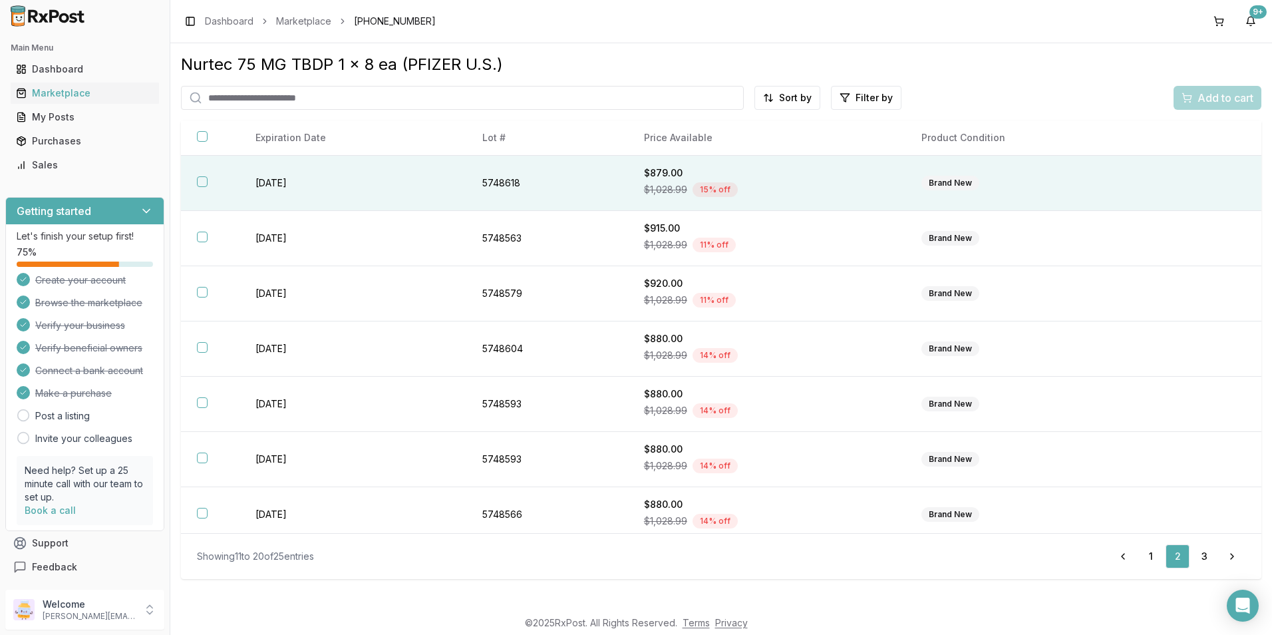
click at [196, 183] on th at bounding box center [210, 183] width 59 height 55
click at [1210, 102] on span "Add to cart" at bounding box center [1226, 98] width 56 height 16
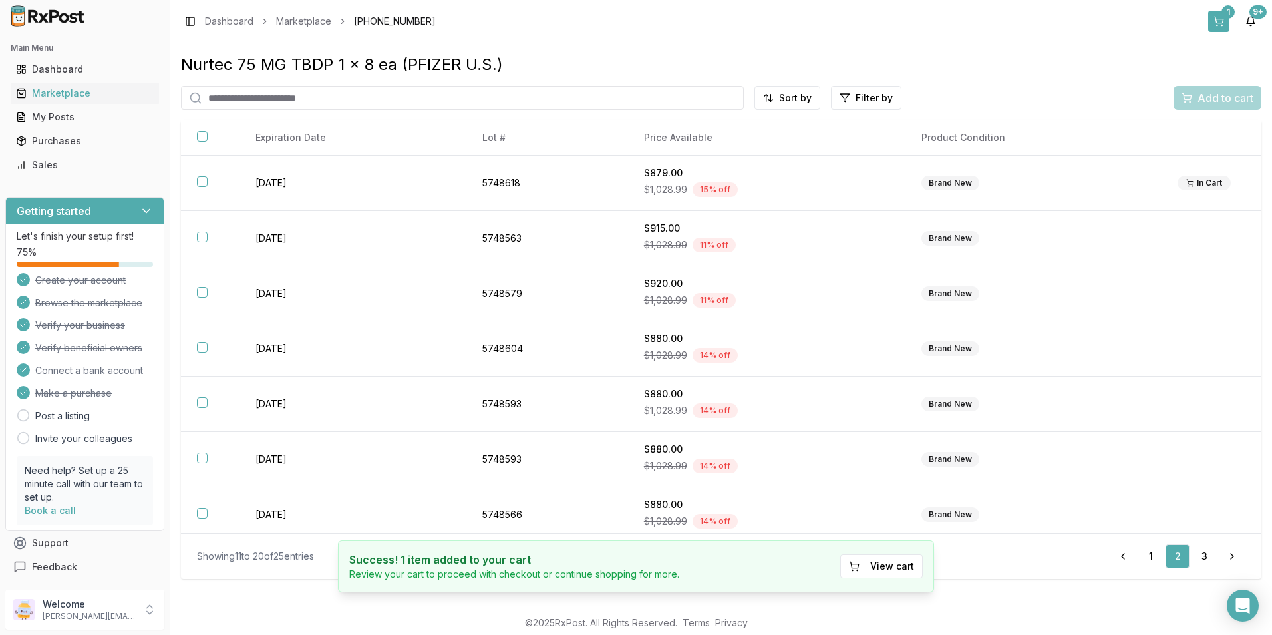
click at [1223, 23] on button "1" at bounding box center [1218, 21] width 21 height 21
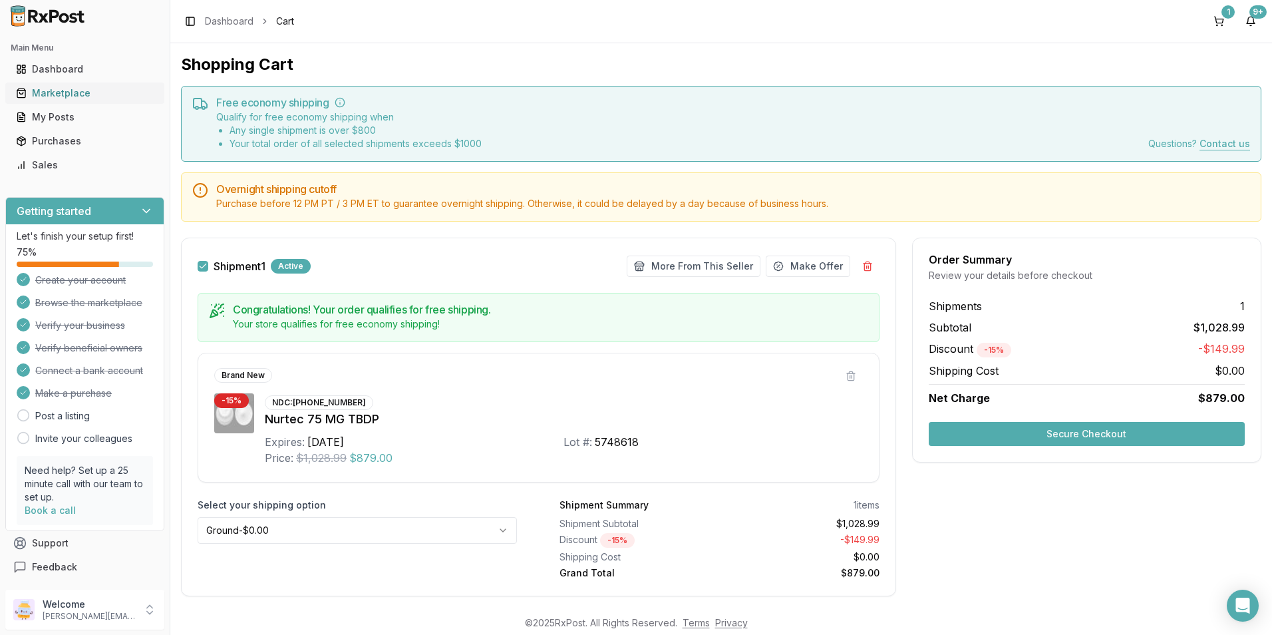
click at [55, 86] on div "Marketplace" at bounding box center [85, 92] width 138 height 13
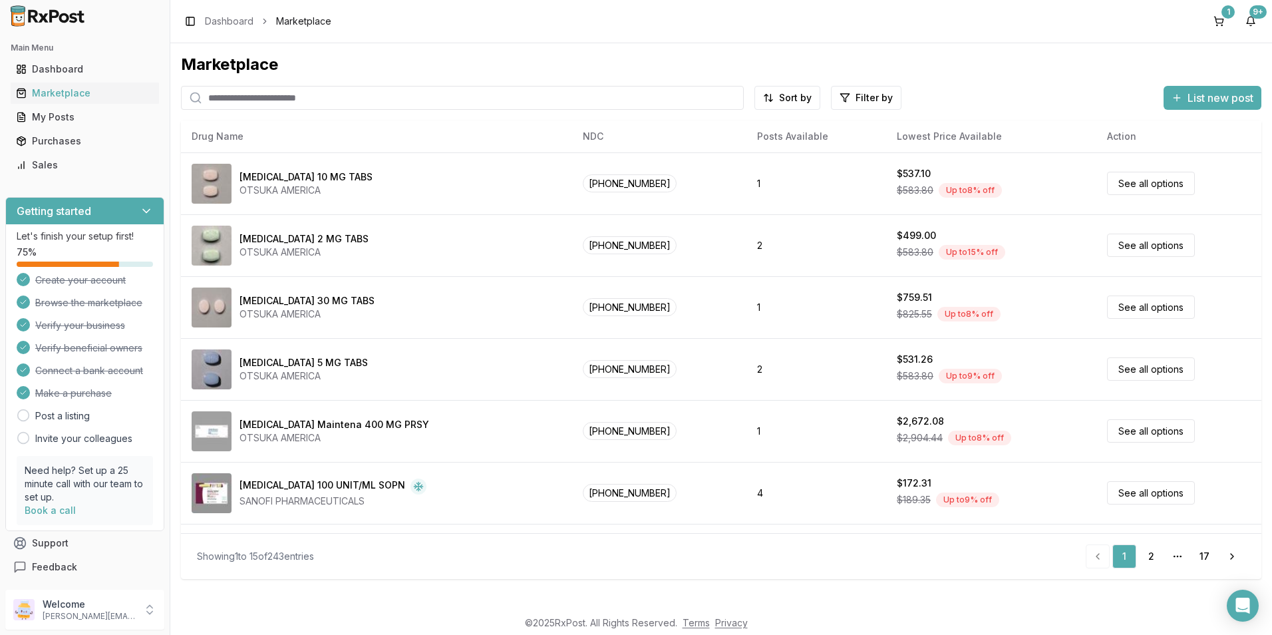
click at [246, 93] on input "search" at bounding box center [462, 98] width 563 height 24
type input "******"
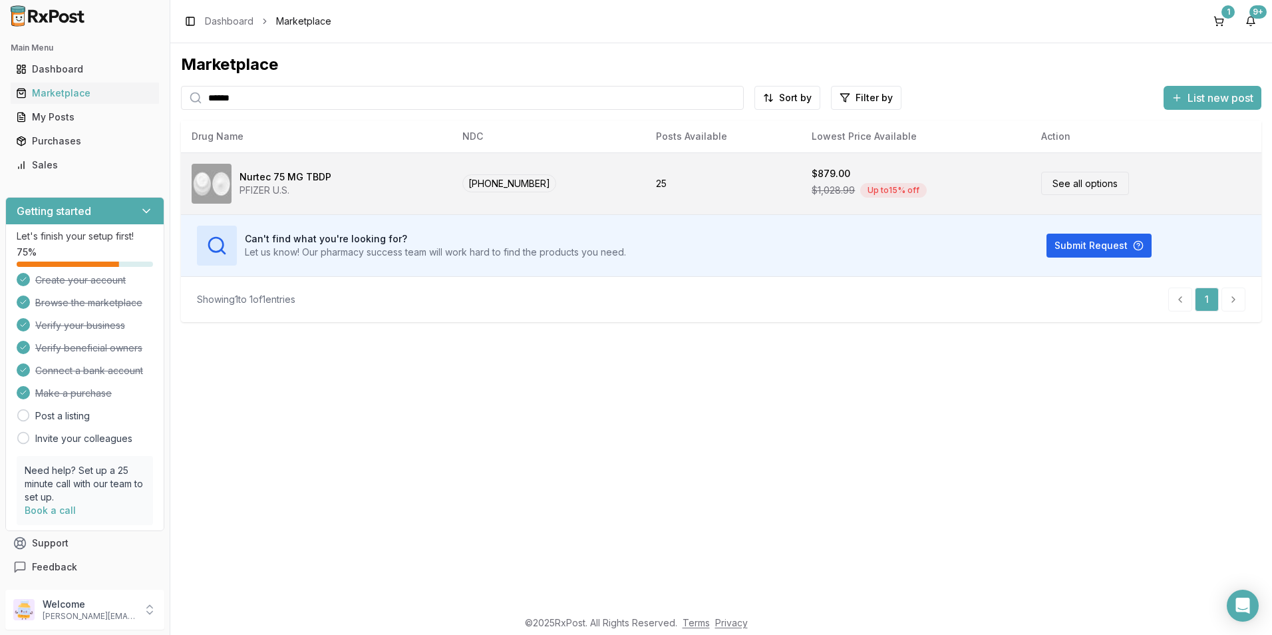
click at [776, 162] on td "25" at bounding box center [723, 183] width 156 height 62
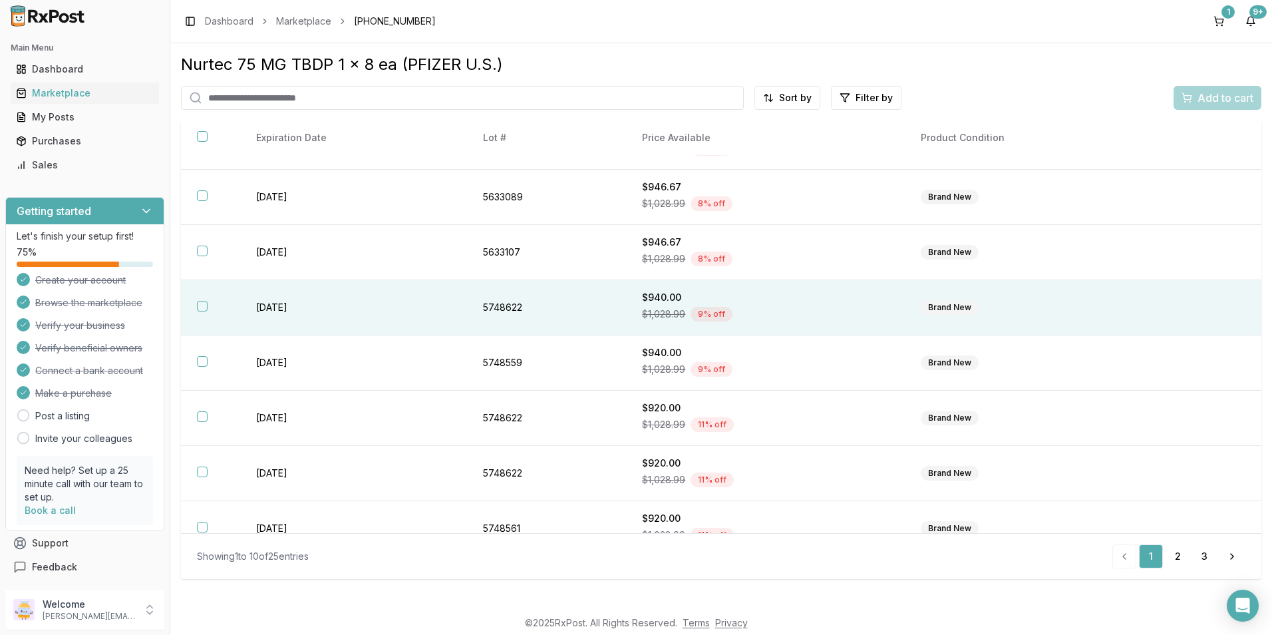
scroll to position [174, 0]
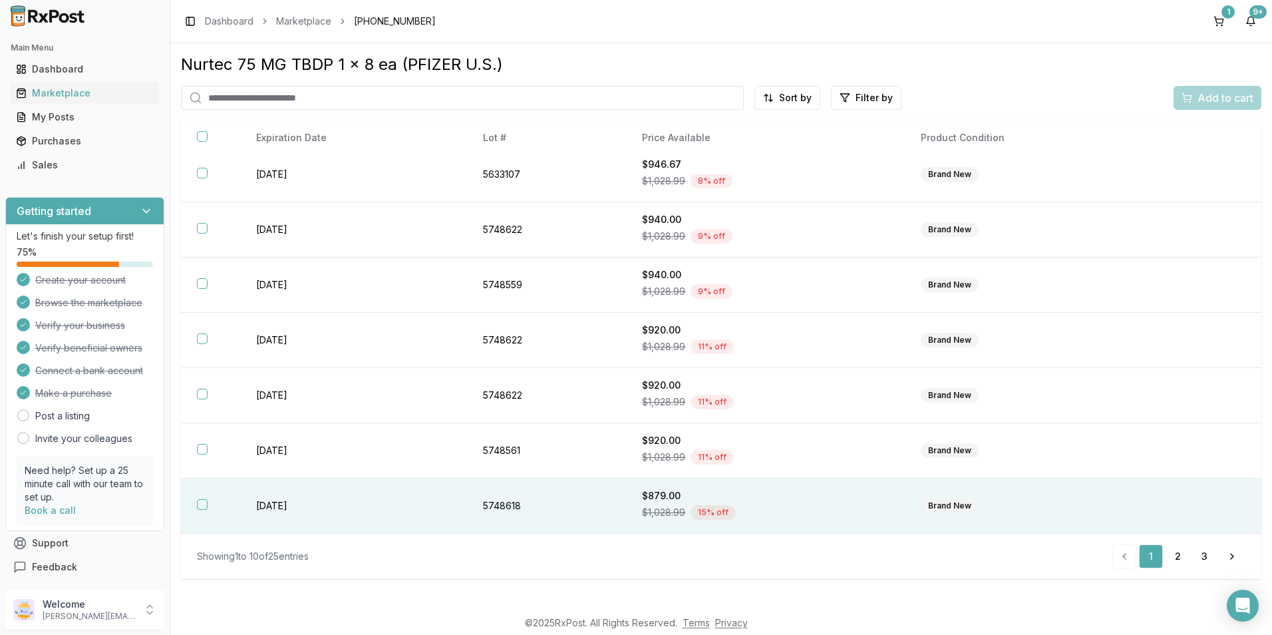
click at [207, 504] on button "button" at bounding box center [202, 504] width 11 height 11
click at [1213, 96] on span "Add to cart" at bounding box center [1226, 98] width 56 height 16
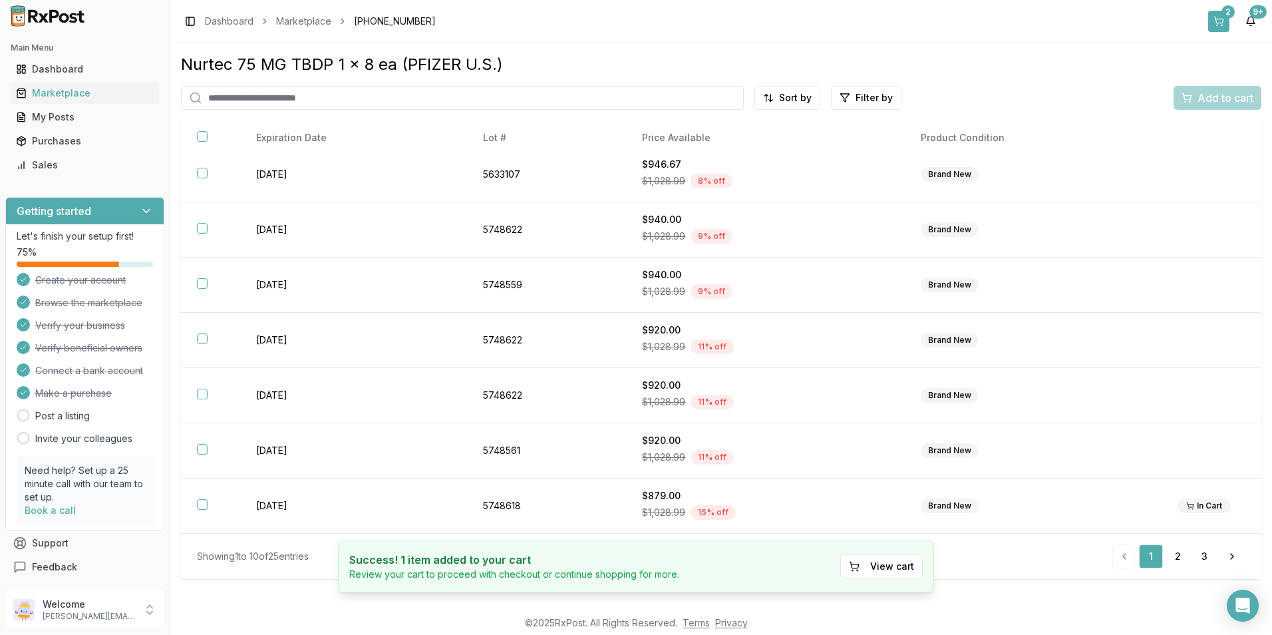
click at [1222, 23] on button "2" at bounding box center [1218, 21] width 21 height 21
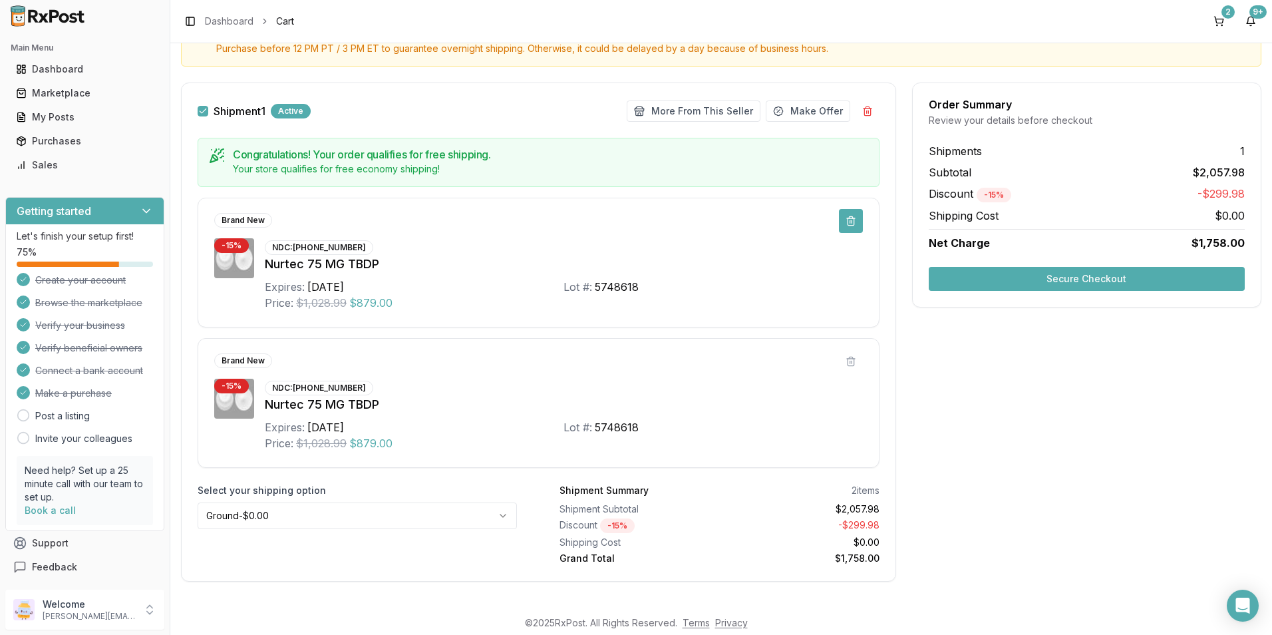
scroll to position [166, 0]
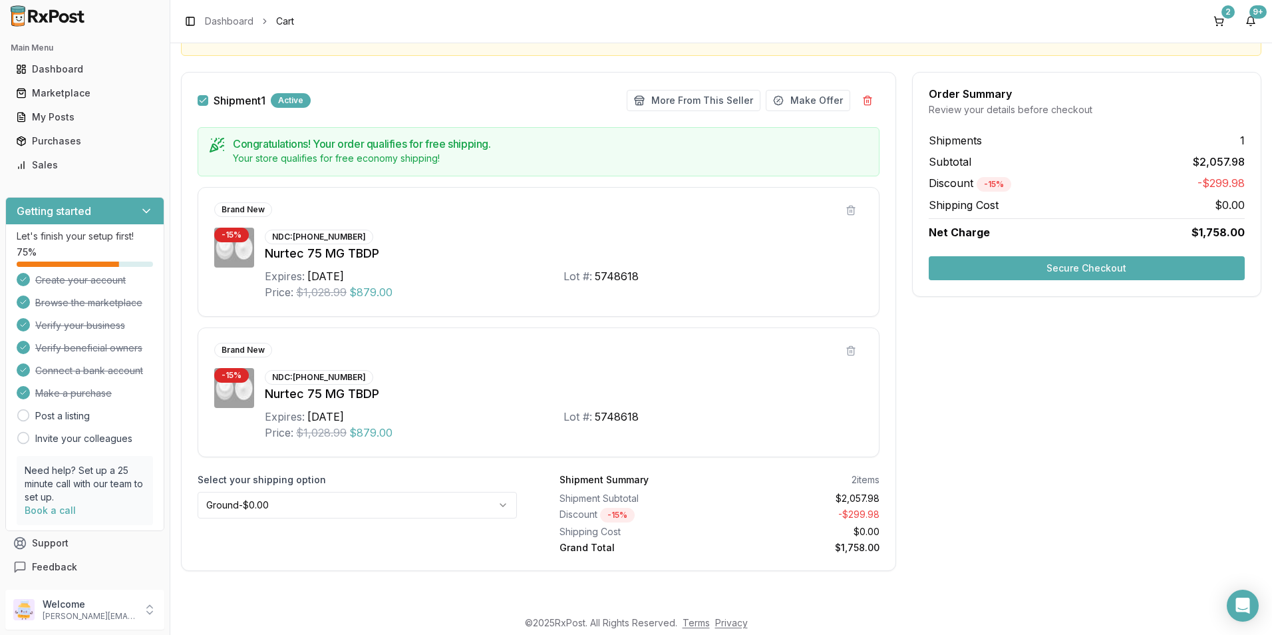
click at [1026, 274] on button "Secure Checkout" at bounding box center [1087, 268] width 316 height 24
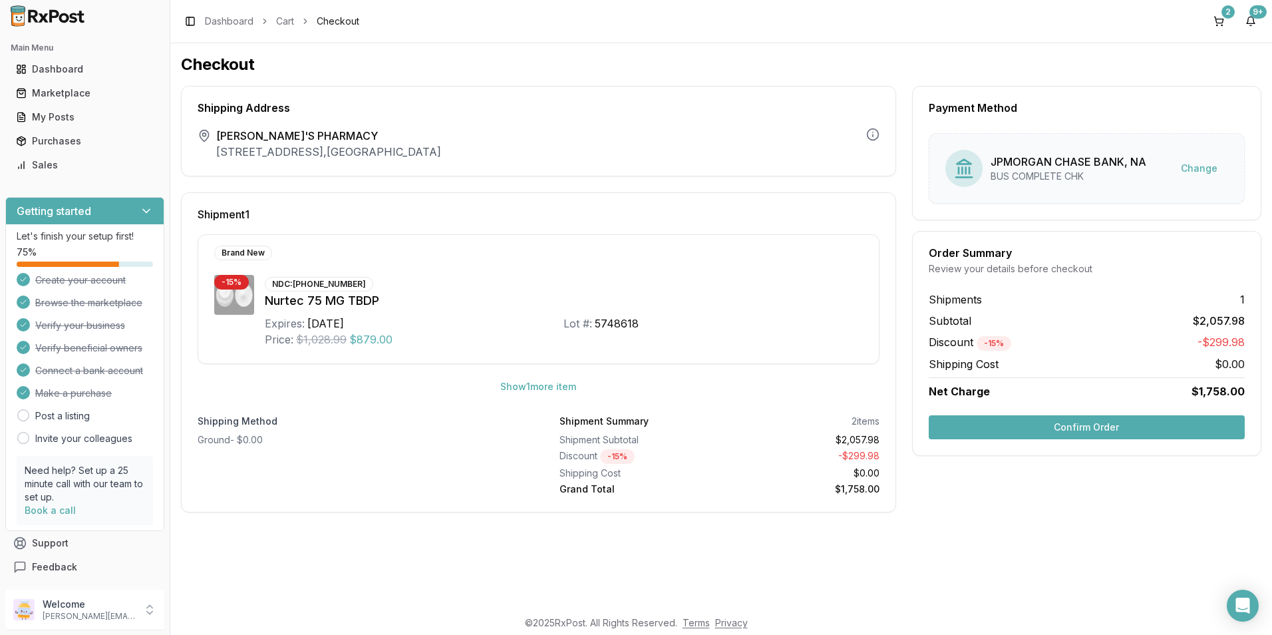
click at [1001, 422] on button "Confirm Order" at bounding box center [1087, 427] width 316 height 24
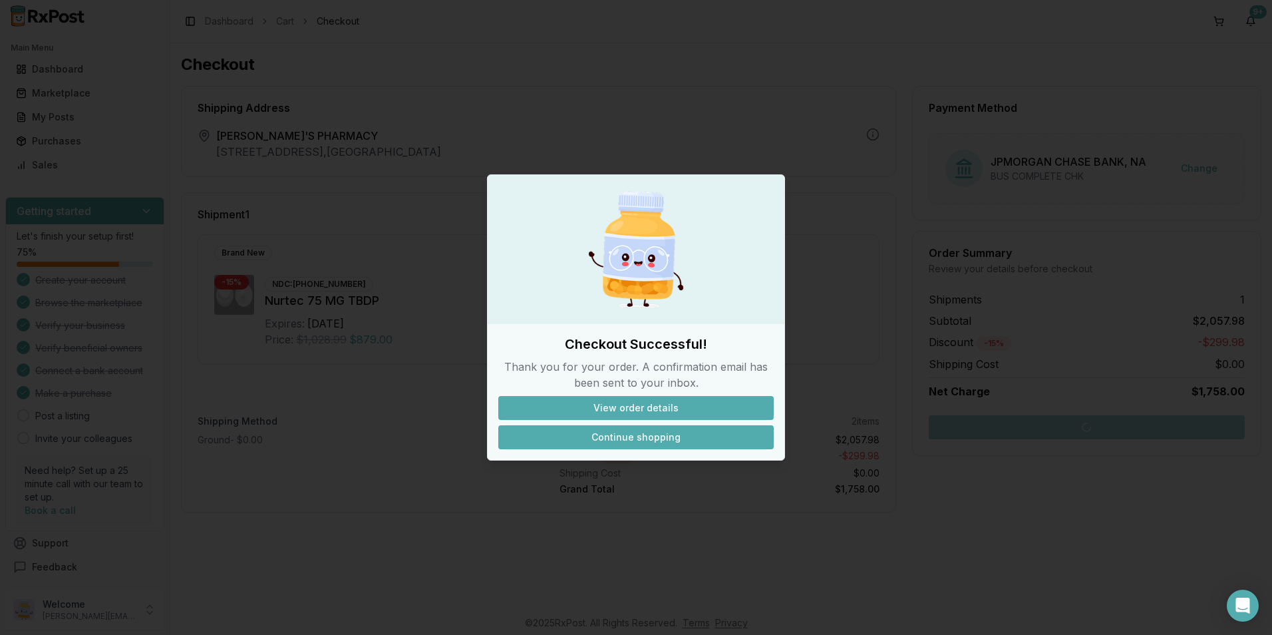
click at [673, 432] on button "Continue shopping" at bounding box center [635, 437] width 275 height 24
